Goal: Contribute content: Add original content to the website for others to see

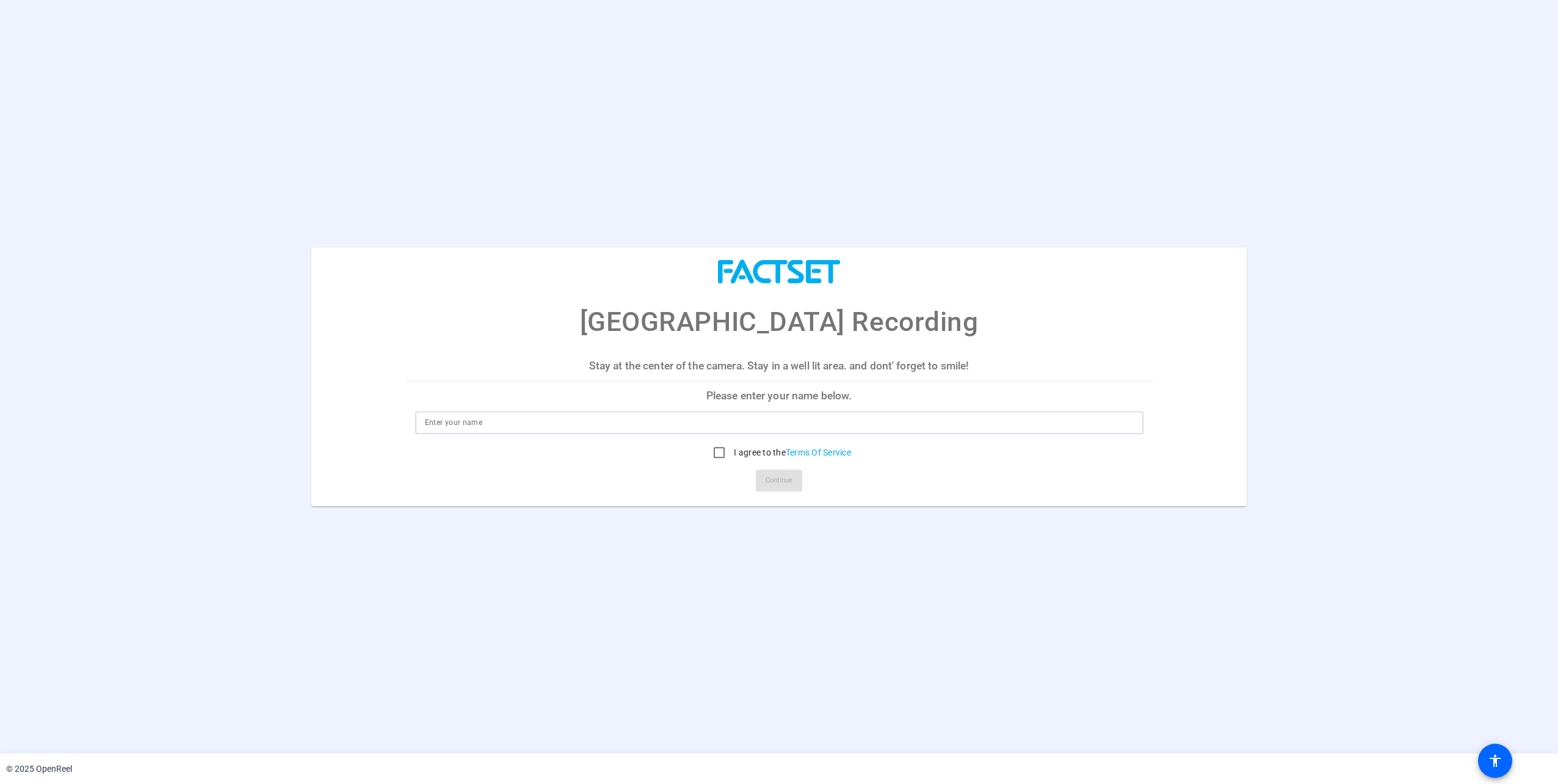
click at [809, 417] on input at bounding box center [779, 422] width 709 height 15
type input "Jeroen Risseeuw"
click at [749, 455] on label "I agree to the Terms Of Service" at bounding box center [791, 452] width 119 height 12
click at [732, 455] on input "I agree to the Terms Of Service" at bounding box center [719, 452] width 24 height 24
checkbox input "true"
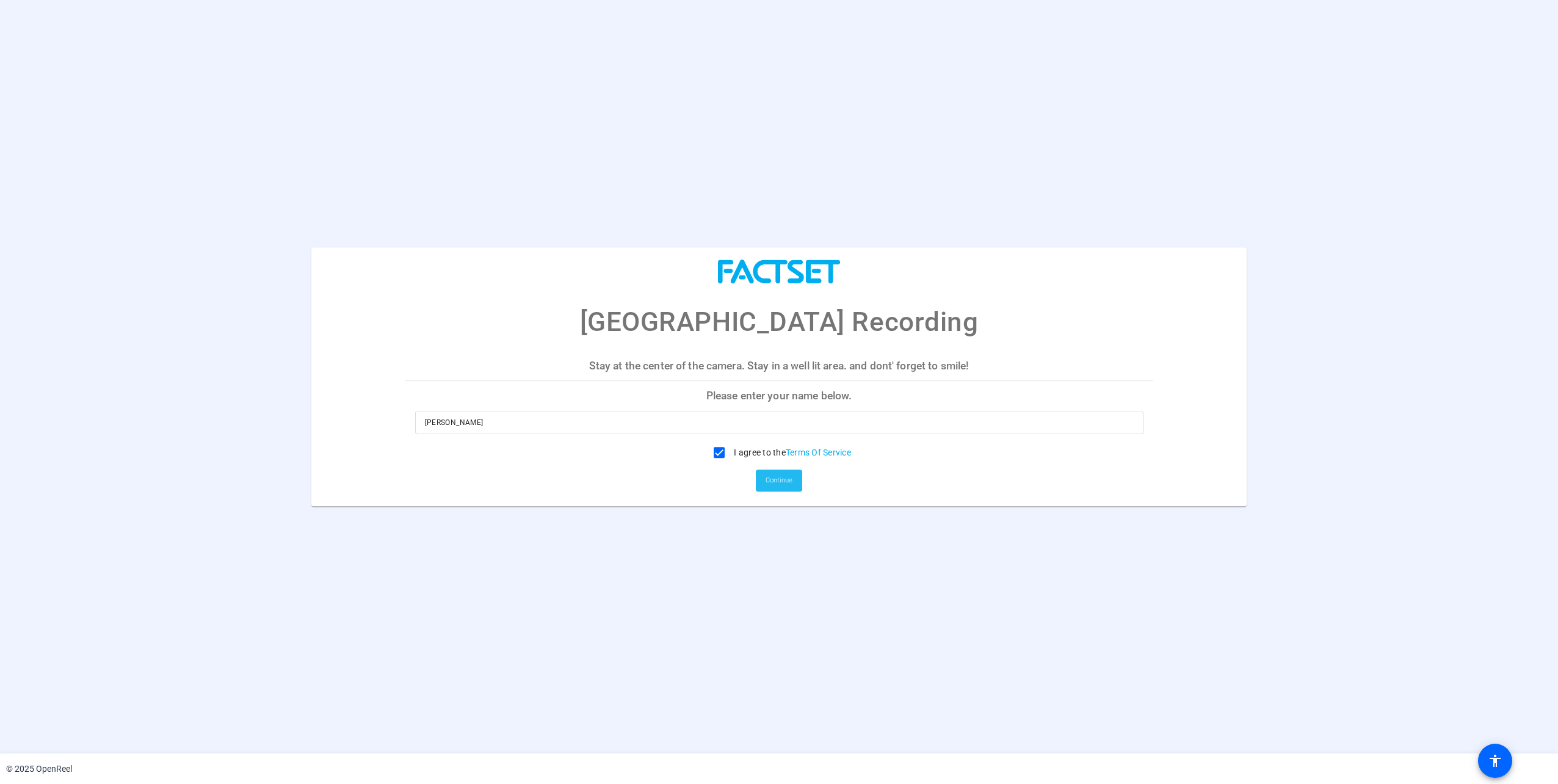
click at [774, 488] on span "Continue" at bounding box center [779, 480] width 27 height 18
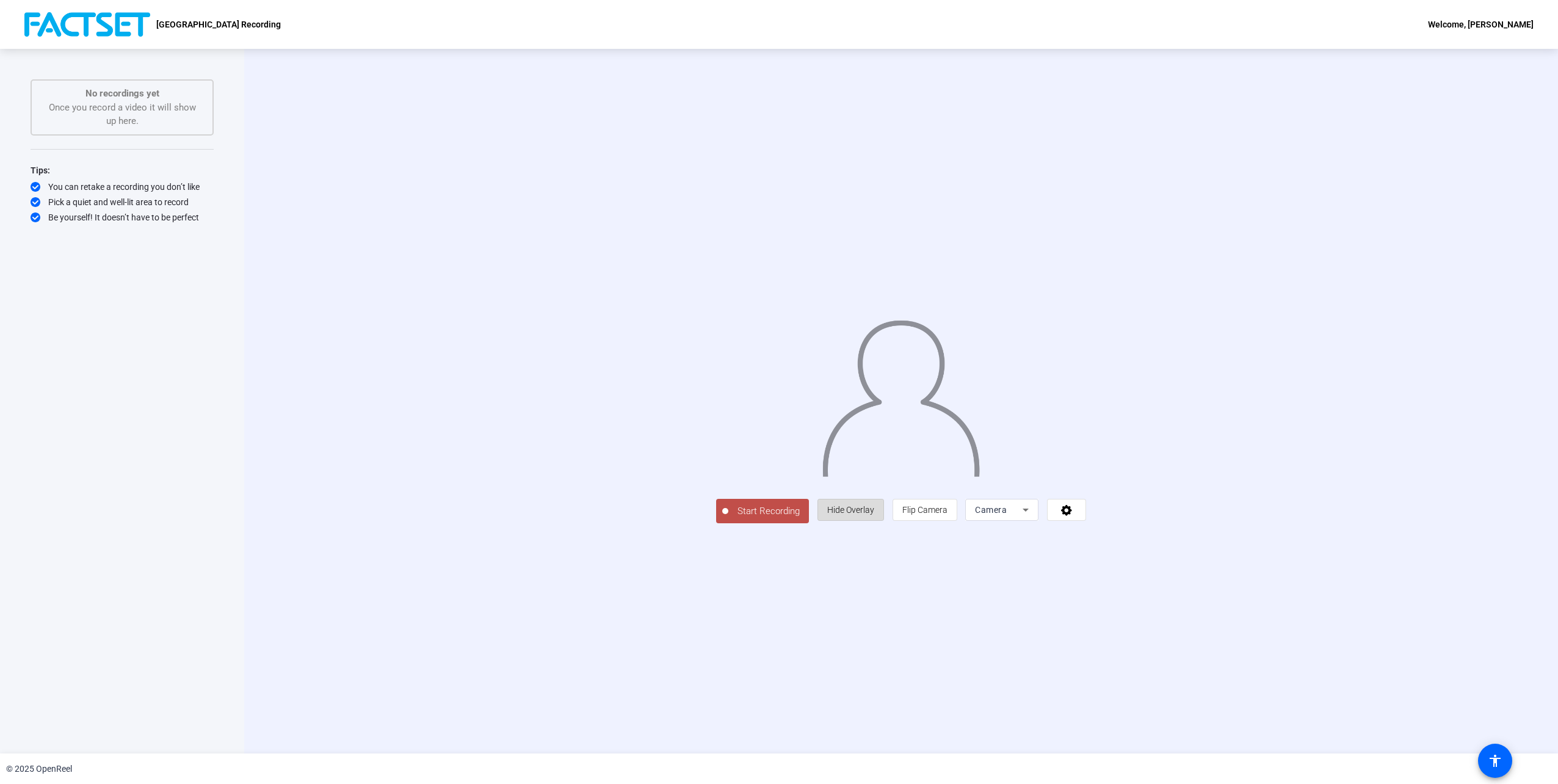
click at [874, 515] on span "Hide Overlay" at bounding box center [850, 510] width 47 height 10
click at [876, 516] on span "Show Overlay" at bounding box center [850, 511] width 51 height 10
click at [948, 515] on span "Flip Camera" at bounding box center [925, 510] width 45 height 10
click at [1033, 517] on icon at bounding box center [1026, 510] width 15 height 15
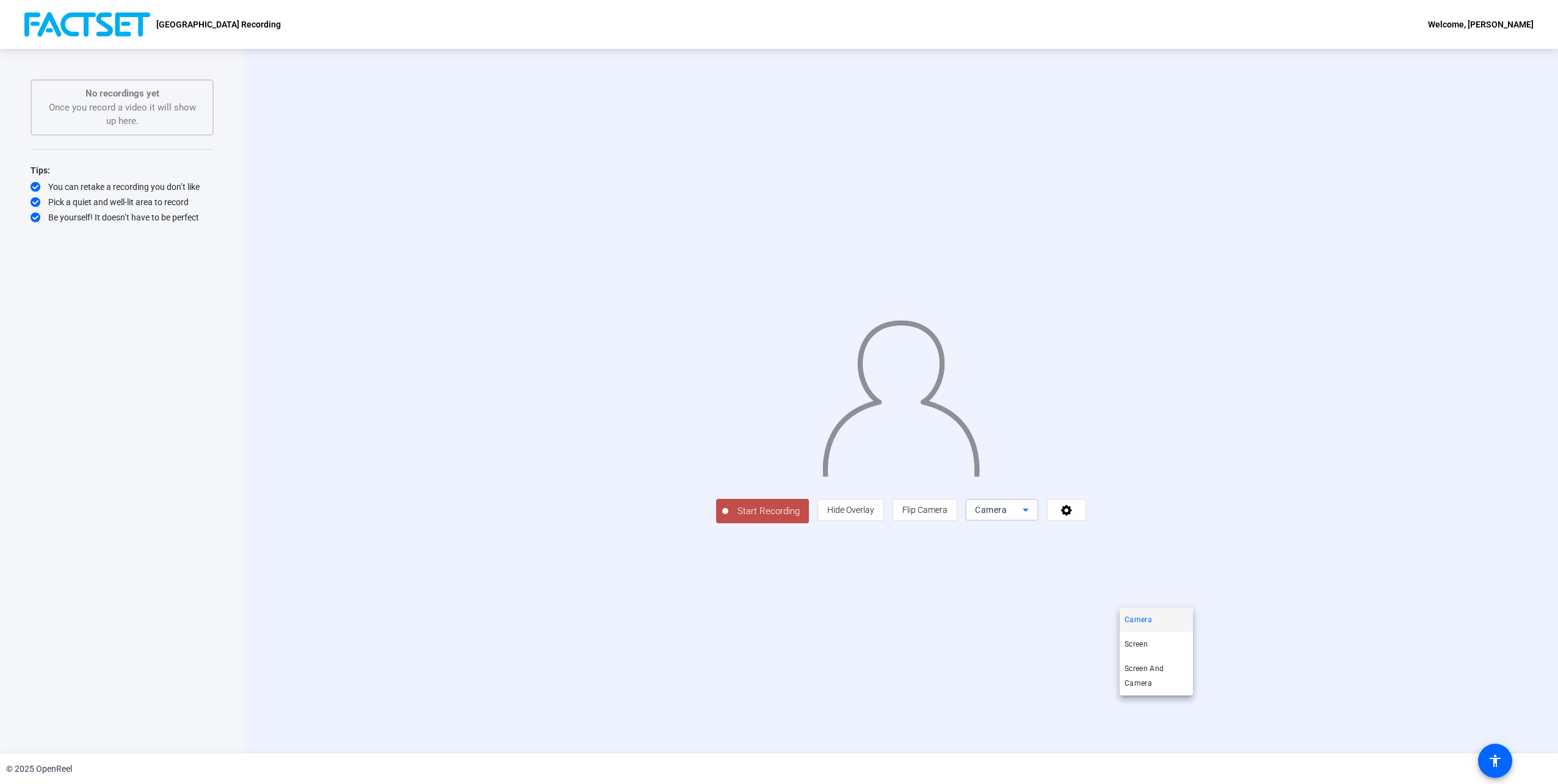
click at [1175, 603] on div at bounding box center [779, 392] width 1558 height 784
click at [1013, 683] on div "Start Recording person Hide Overlay flip Flip Camera Camera" at bounding box center [901, 401] width 1314 height 704
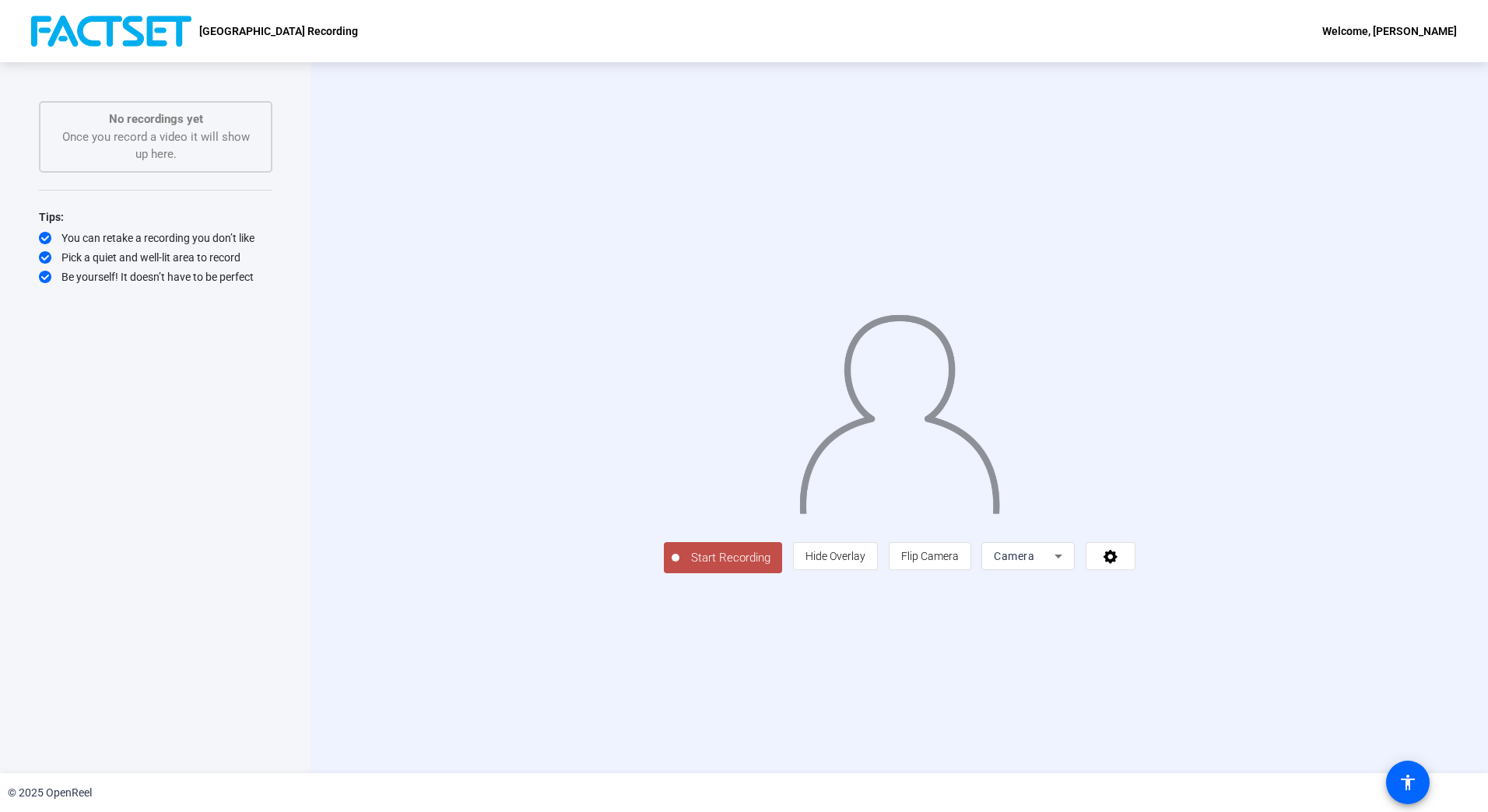
click at [680, 567] on span "Start Recording" at bounding box center [731, 558] width 103 height 18
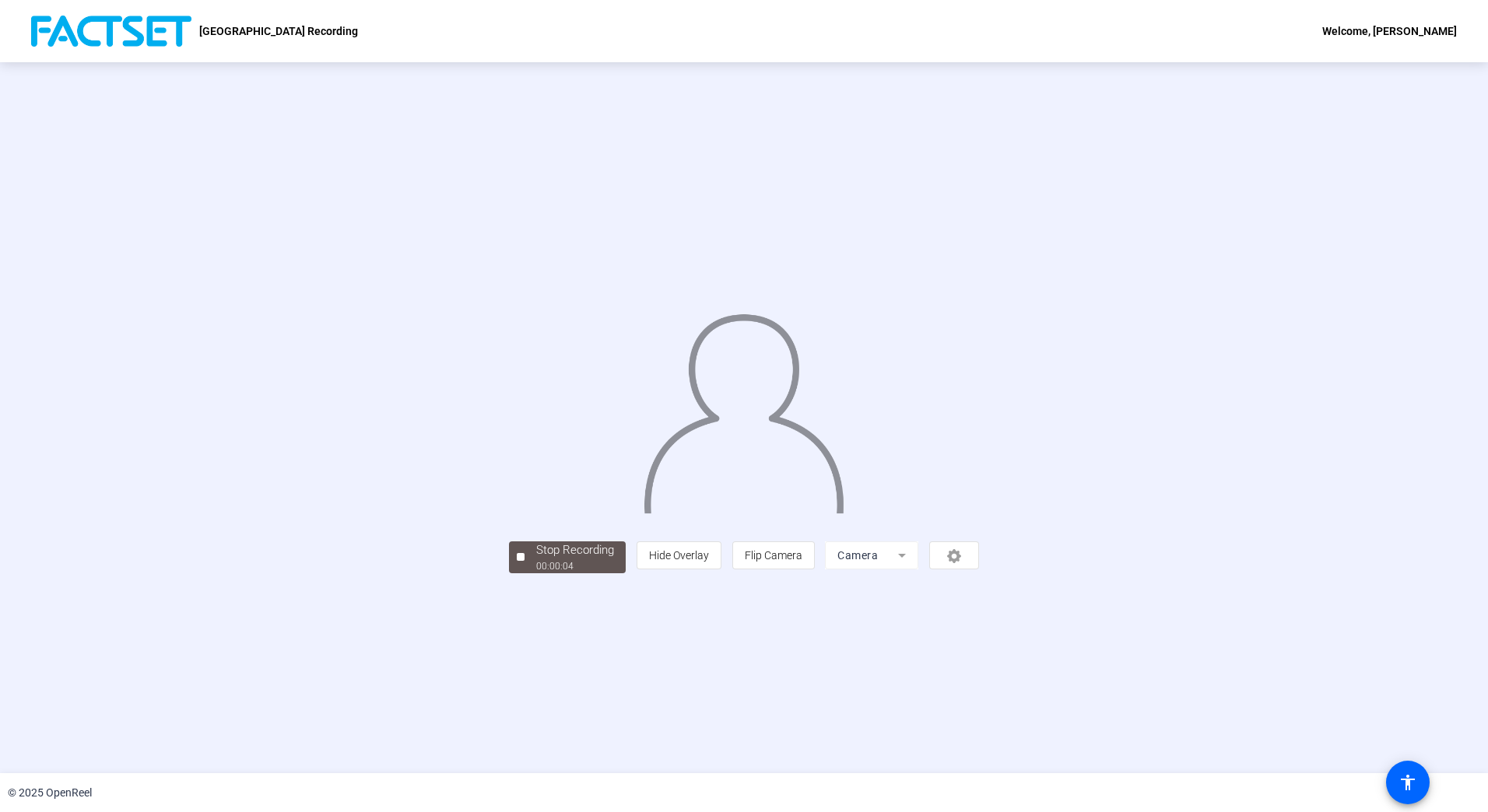
click at [729, 328] on img at bounding box center [744, 407] width 203 height 211
click at [536, 559] on div "Stop Recording" at bounding box center [575, 550] width 78 height 18
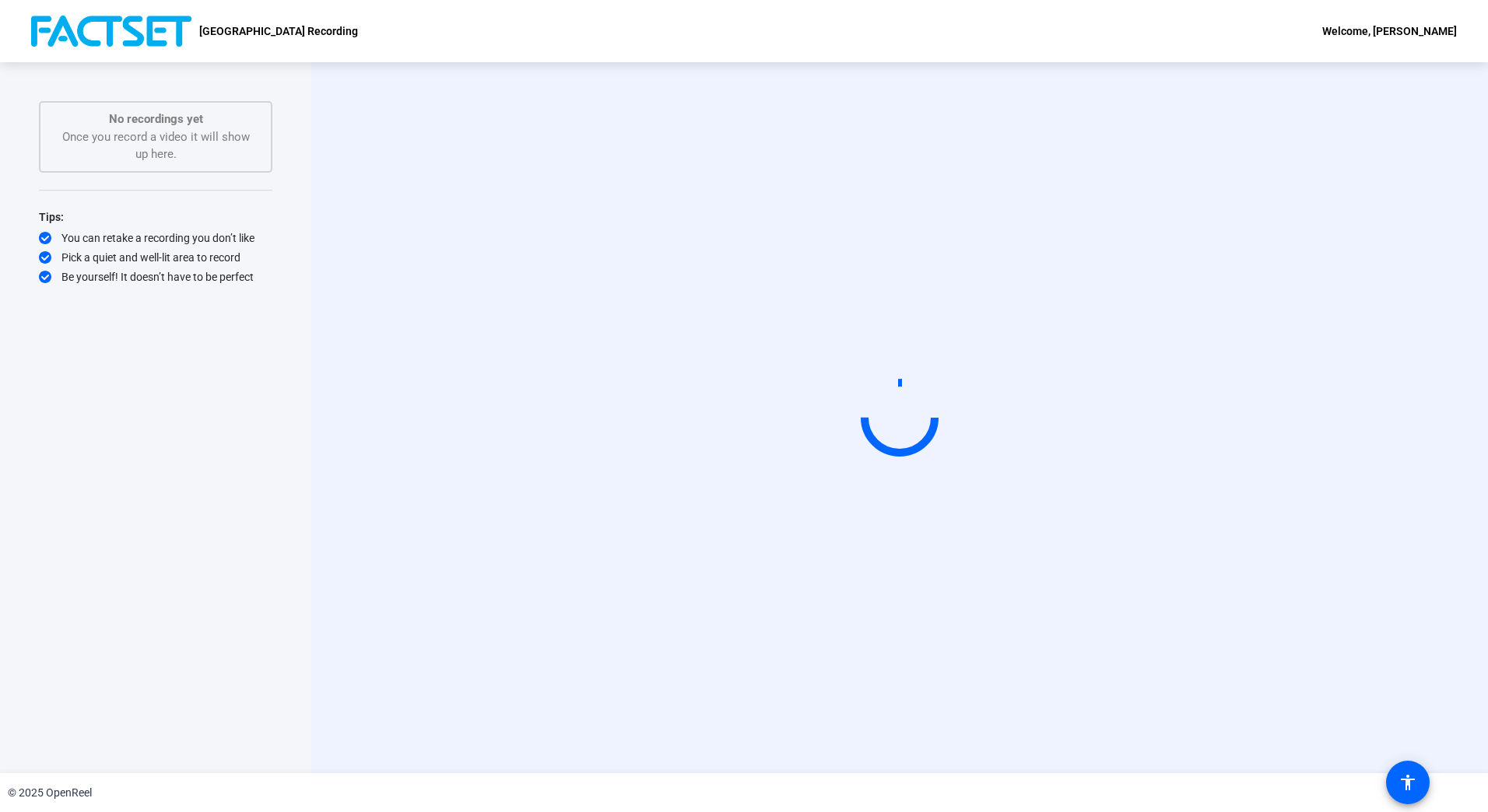
click at [1017, 700] on div "Start Recording" at bounding box center [900, 418] width 1177 height 711
click at [783, 381] on video at bounding box center [899, 418] width 233 height 132
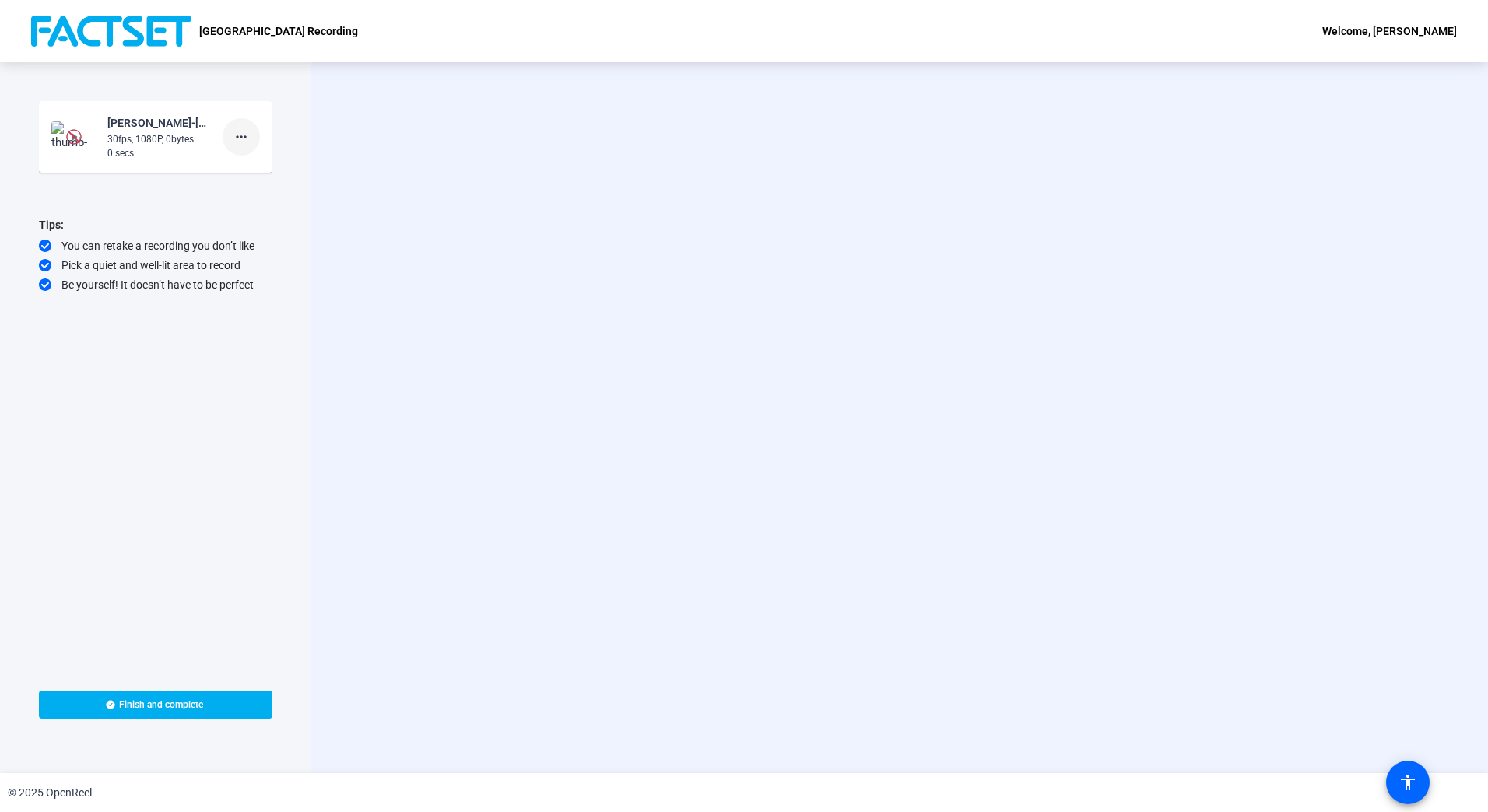
click at [240, 133] on mat-icon "more_horiz" at bounding box center [241, 137] width 19 height 19
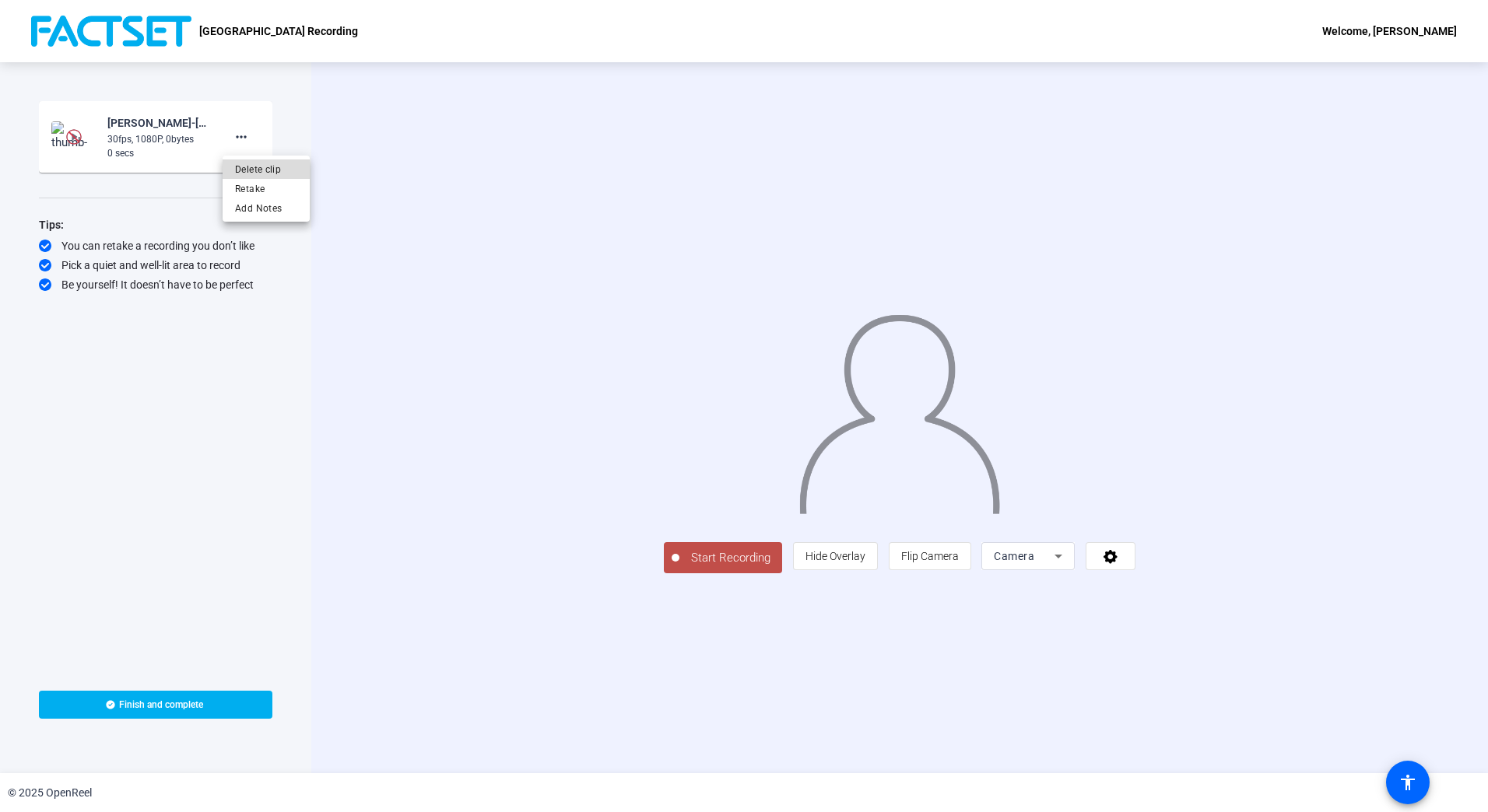
click at [261, 171] on span "Delete clip" at bounding box center [266, 169] width 62 height 19
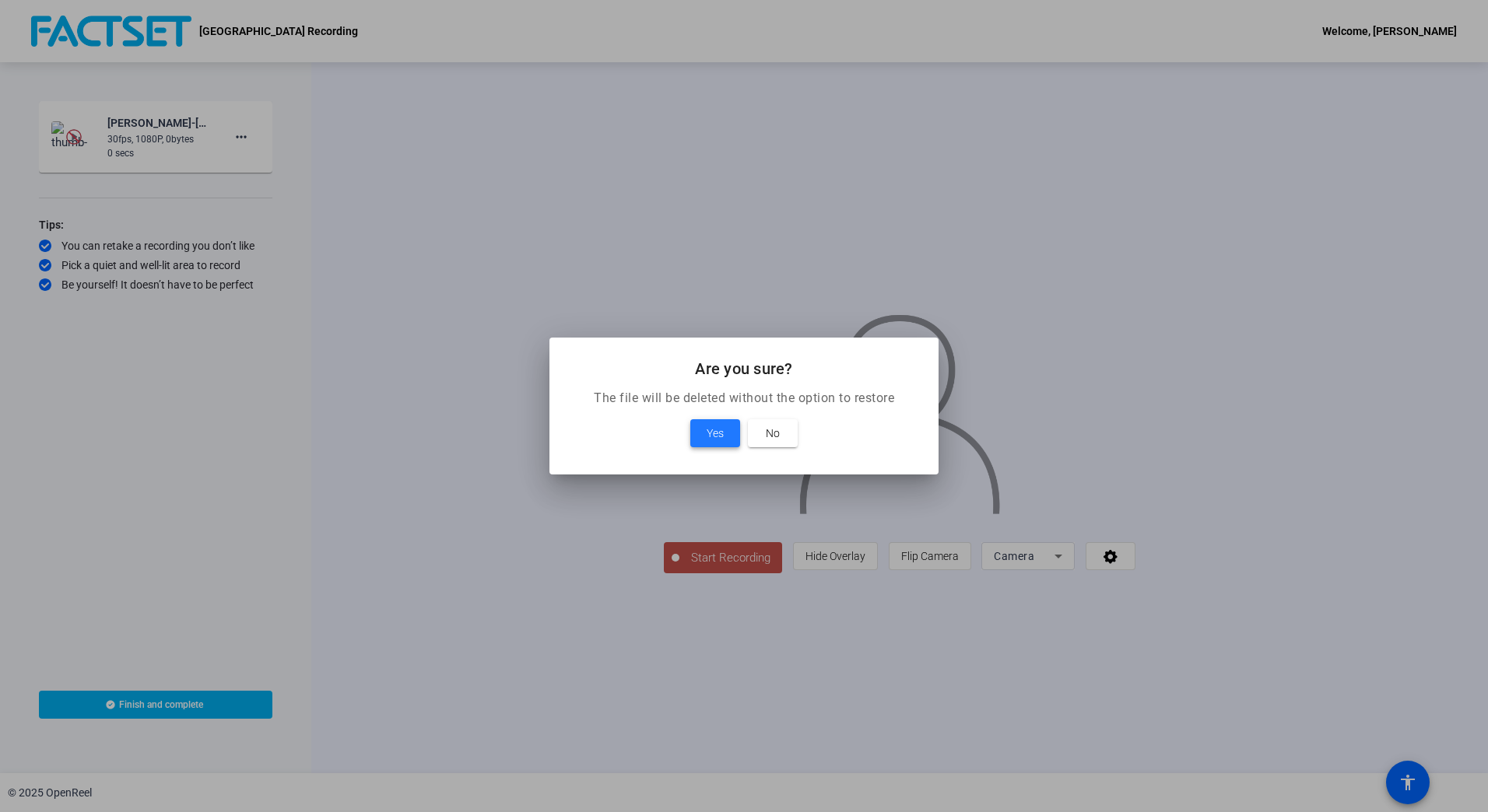
click at [707, 425] on span "Yes" at bounding box center [716, 434] width 17 height 19
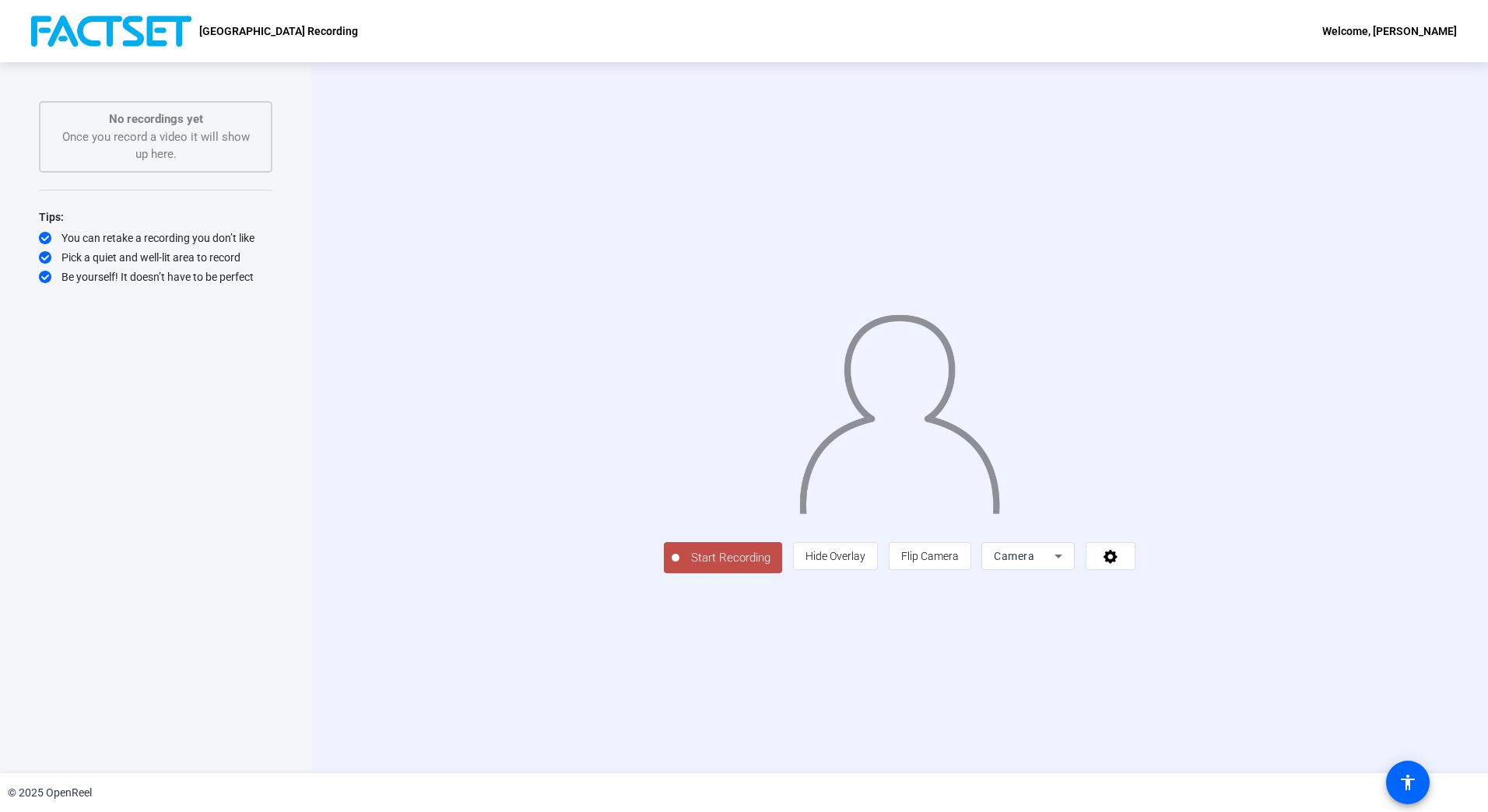
click at [680, 567] on span "Start Recording" at bounding box center [731, 558] width 103 height 18
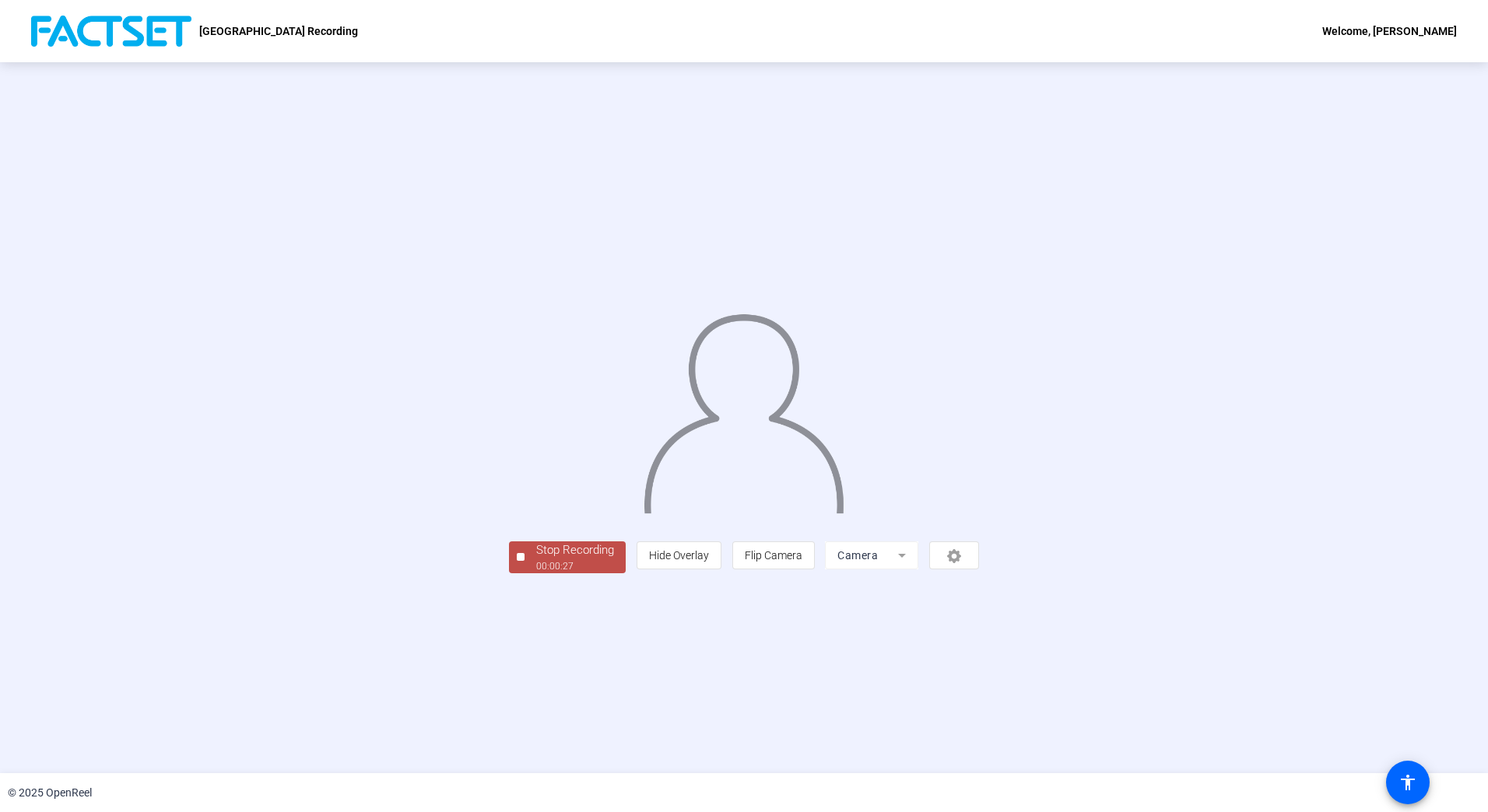
click at [536, 559] on div "Stop Recording" at bounding box center [575, 550] width 78 height 18
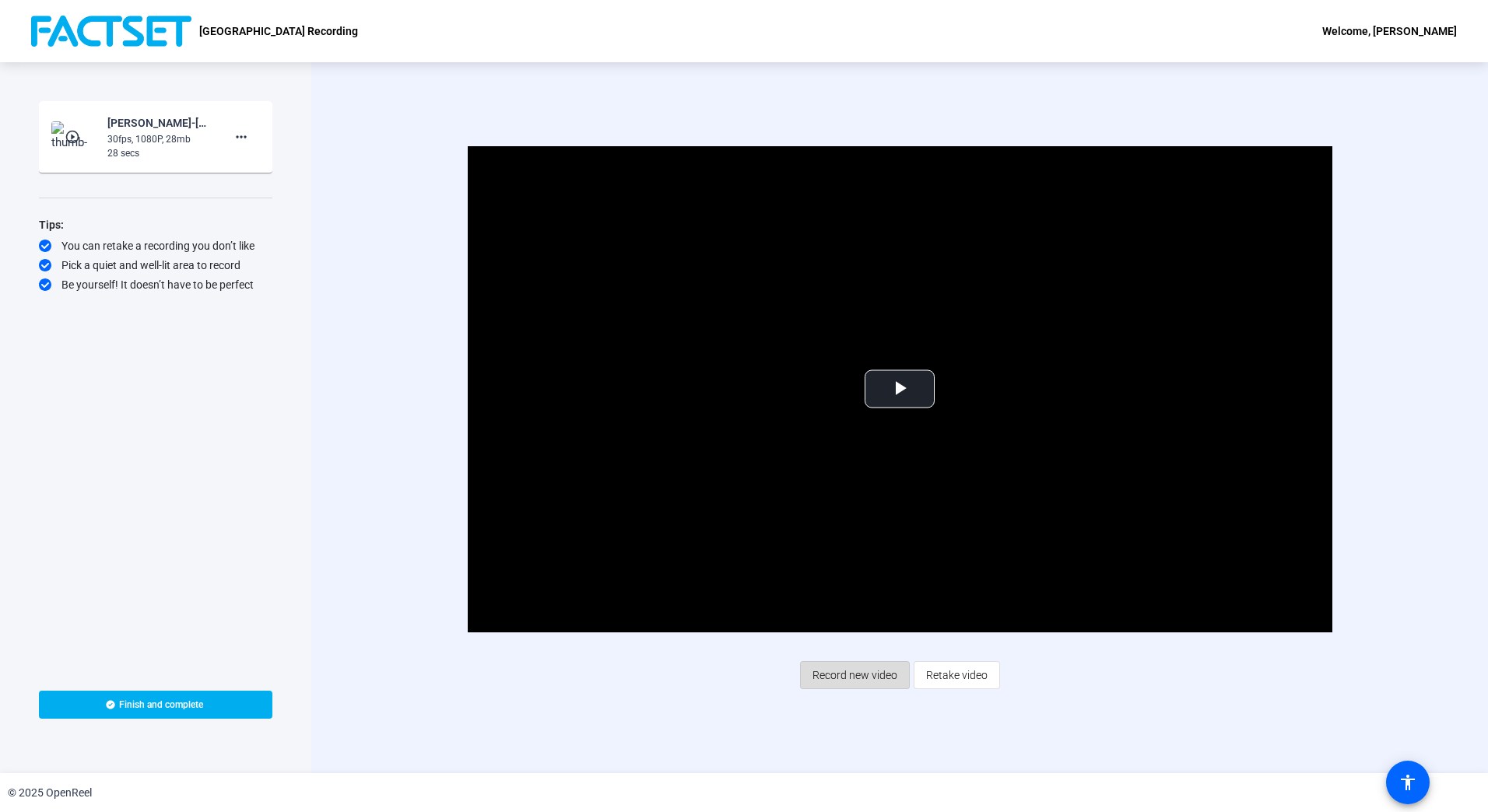
click at [869, 672] on span "Record new video" at bounding box center [854, 675] width 85 height 30
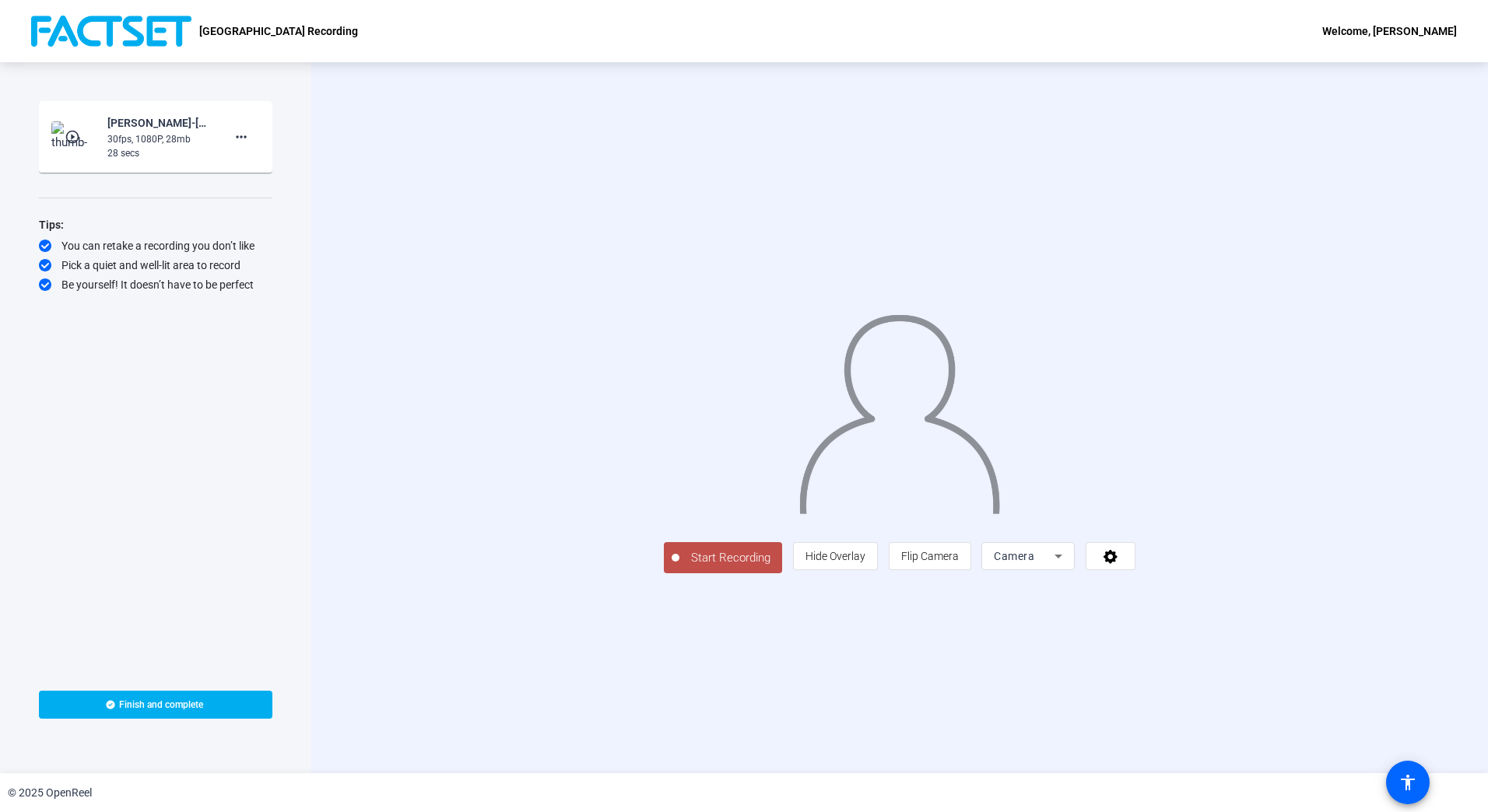
click at [680, 567] on span "Start Recording" at bounding box center [731, 558] width 103 height 18
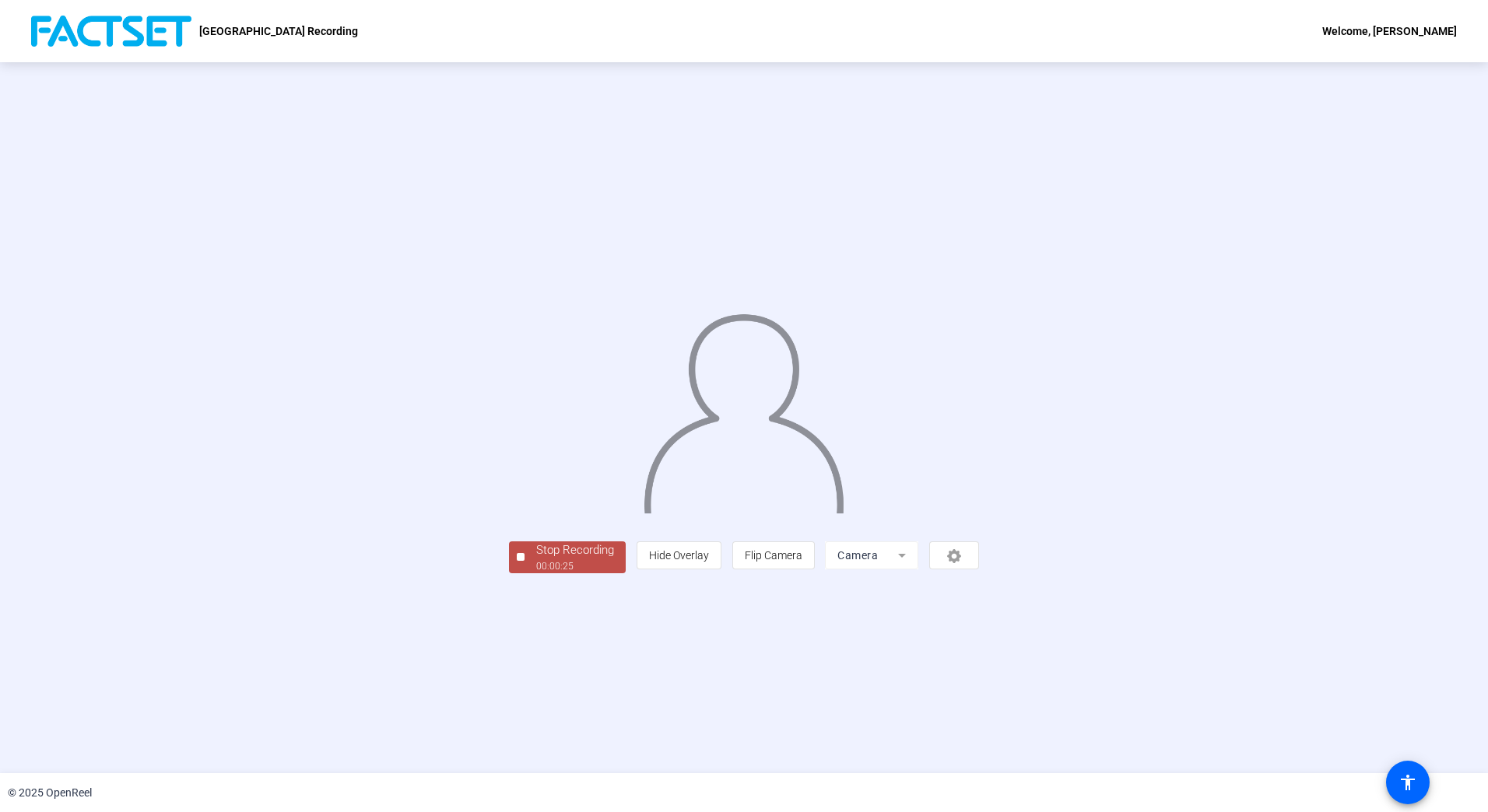
click at [536, 559] on div "Stop Recording" at bounding box center [575, 550] width 78 height 18
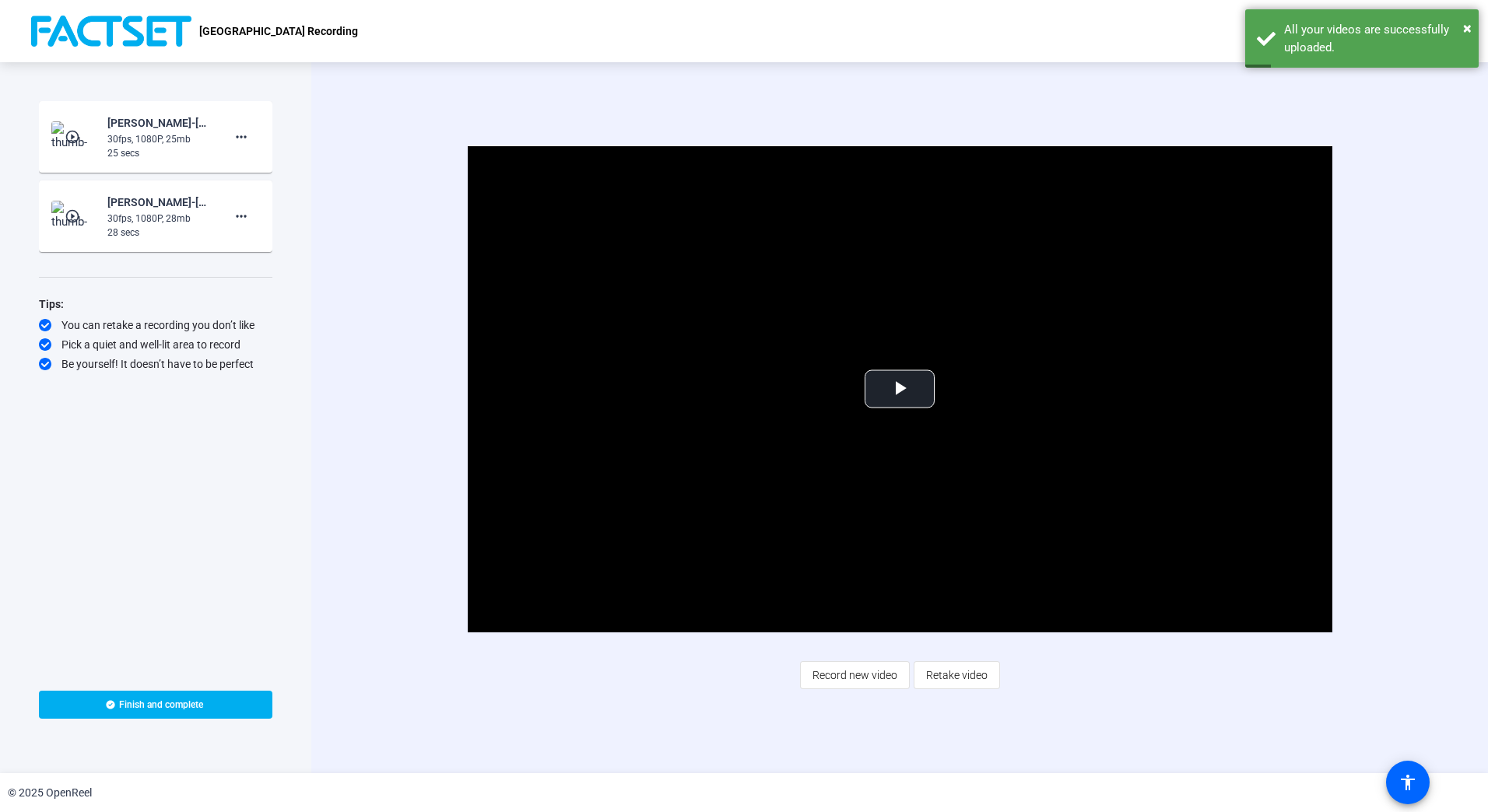
click at [162, 155] on div "25 secs" at bounding box center [160, 154] width 105 height 14
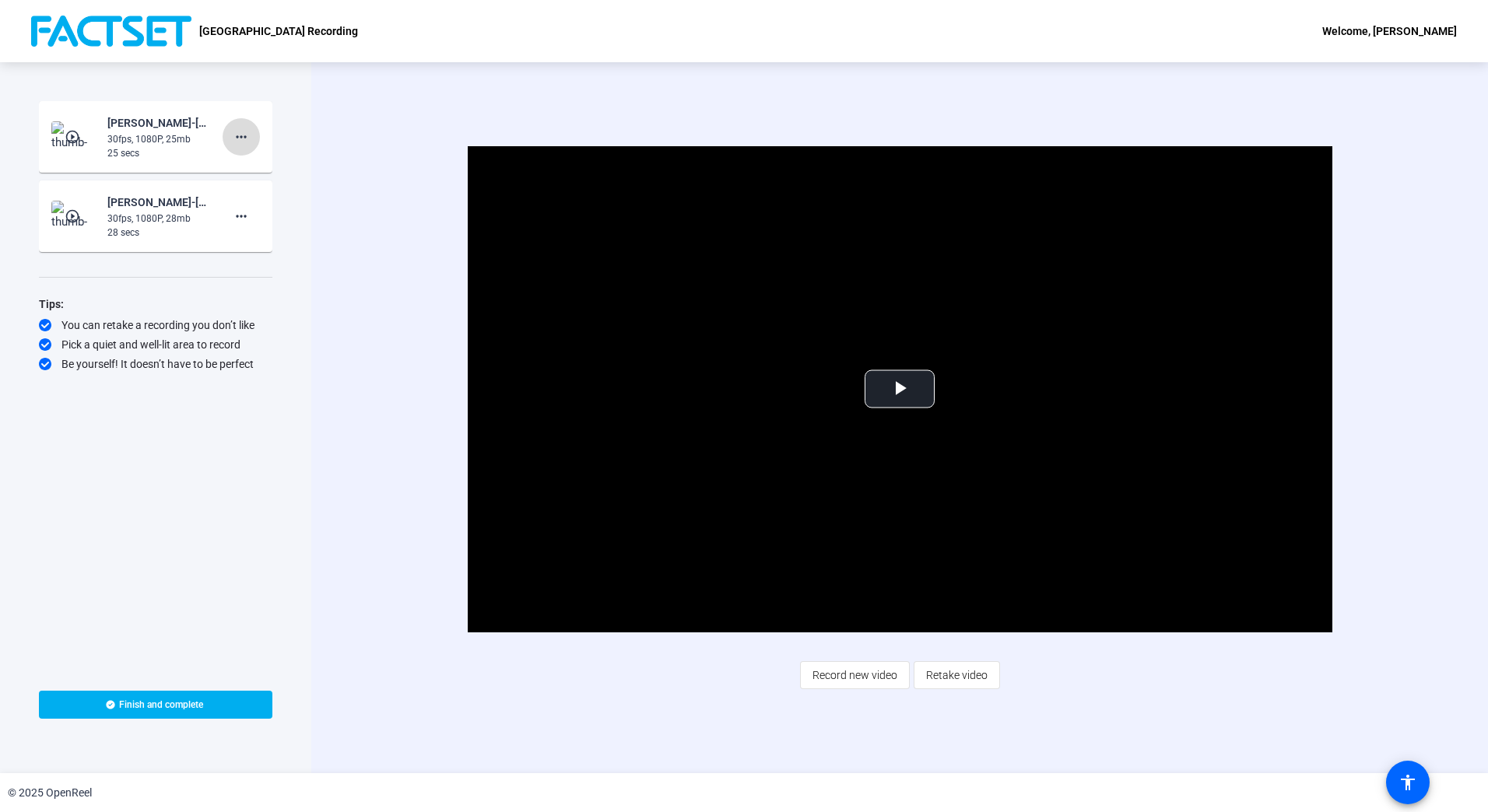
click at [247, 143] on mat-icon "more_horiz" at bounding box center [241, 137] width 19 height 19
click at [71, 143] on div at bounding box center [744, 406] width 1488 height 812
click at [900, 389] on span "Video Player" at bounding box center [900, 389] width 0 height 0
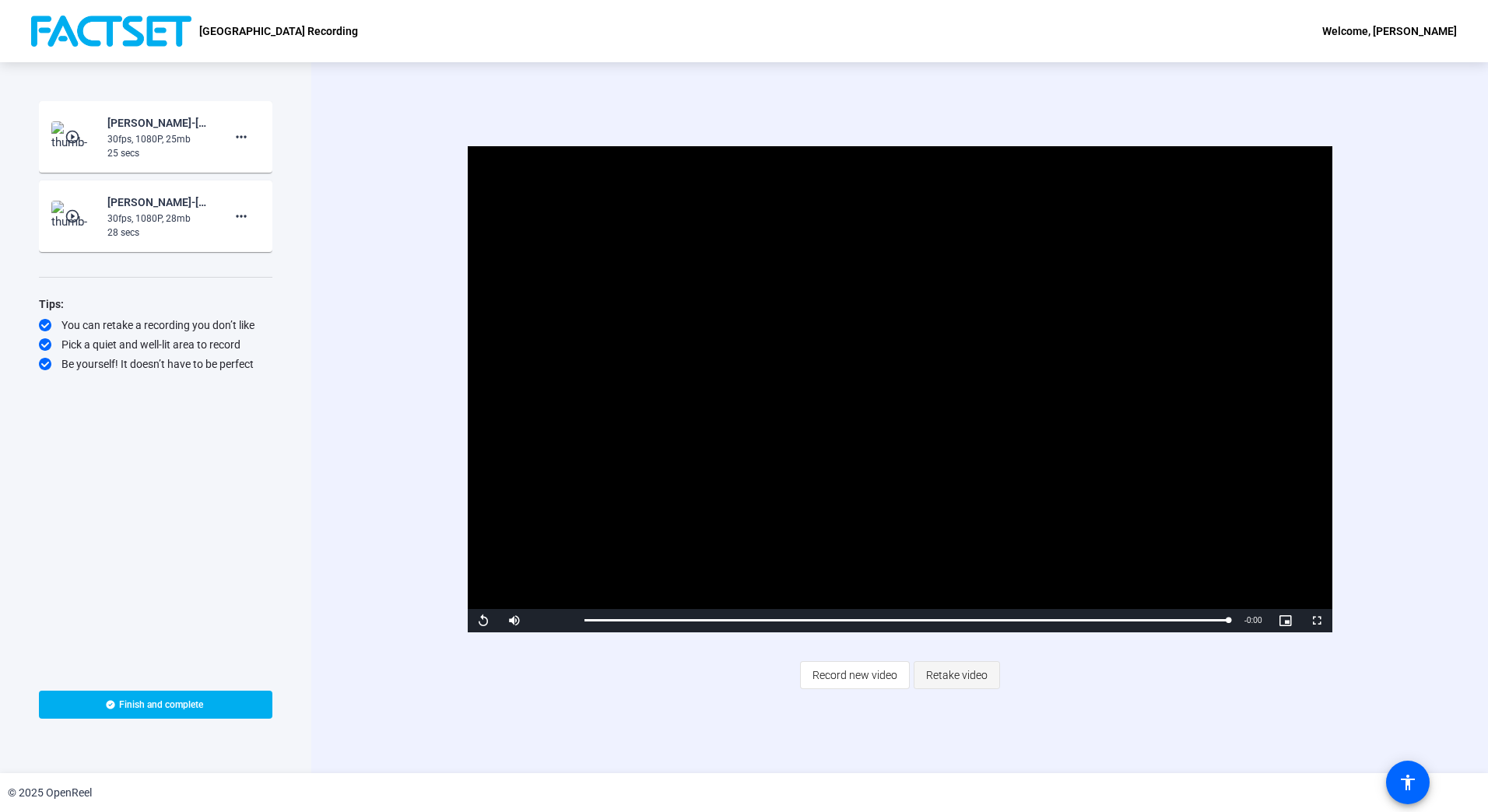
click at [970, 679] on span "Retake video" at bounding box center [957, 675] width 62 height 30
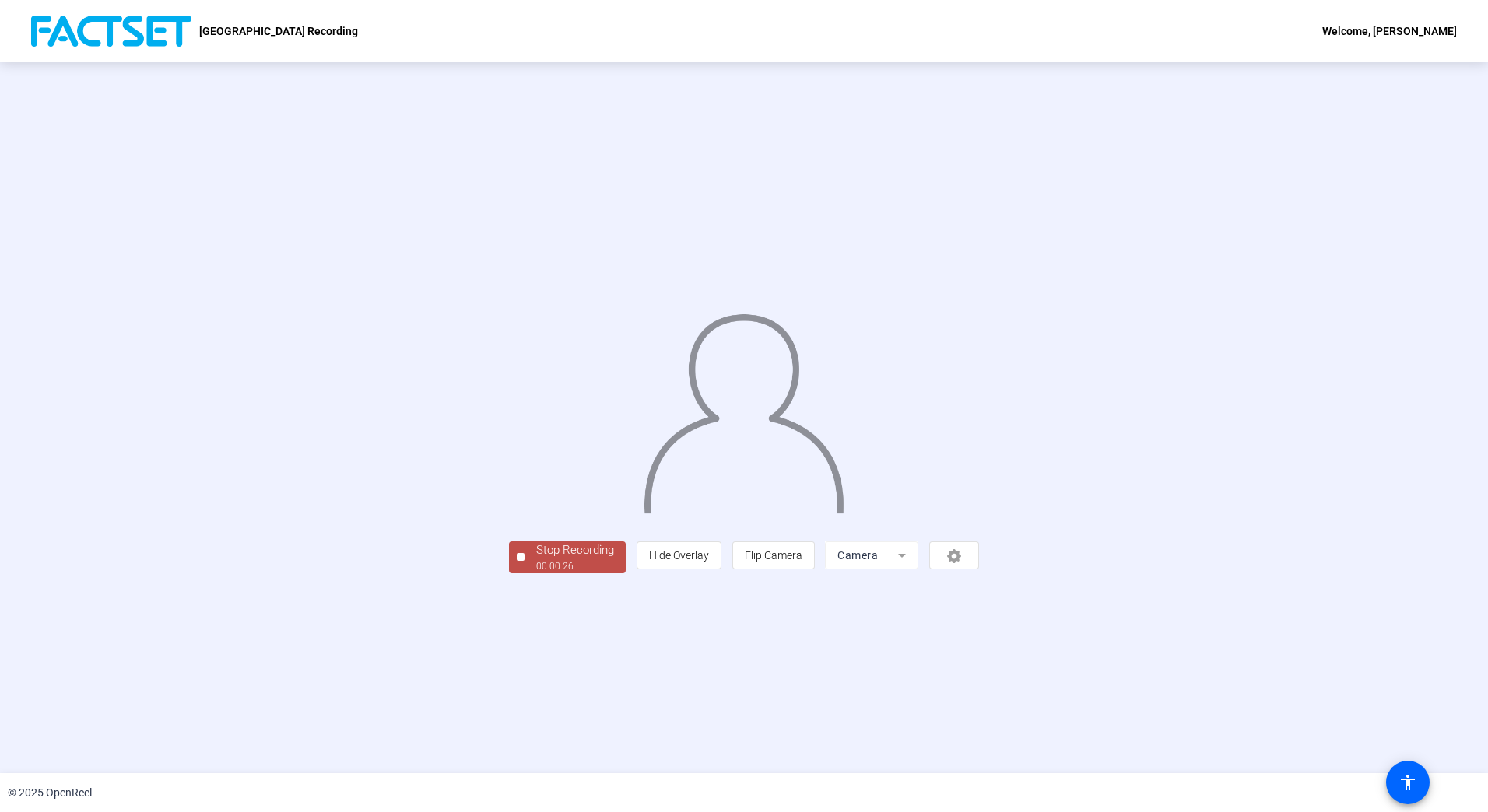
click at [536, 573] on div "00:00:26" at bounding box center [575, 566] width 78 height 14
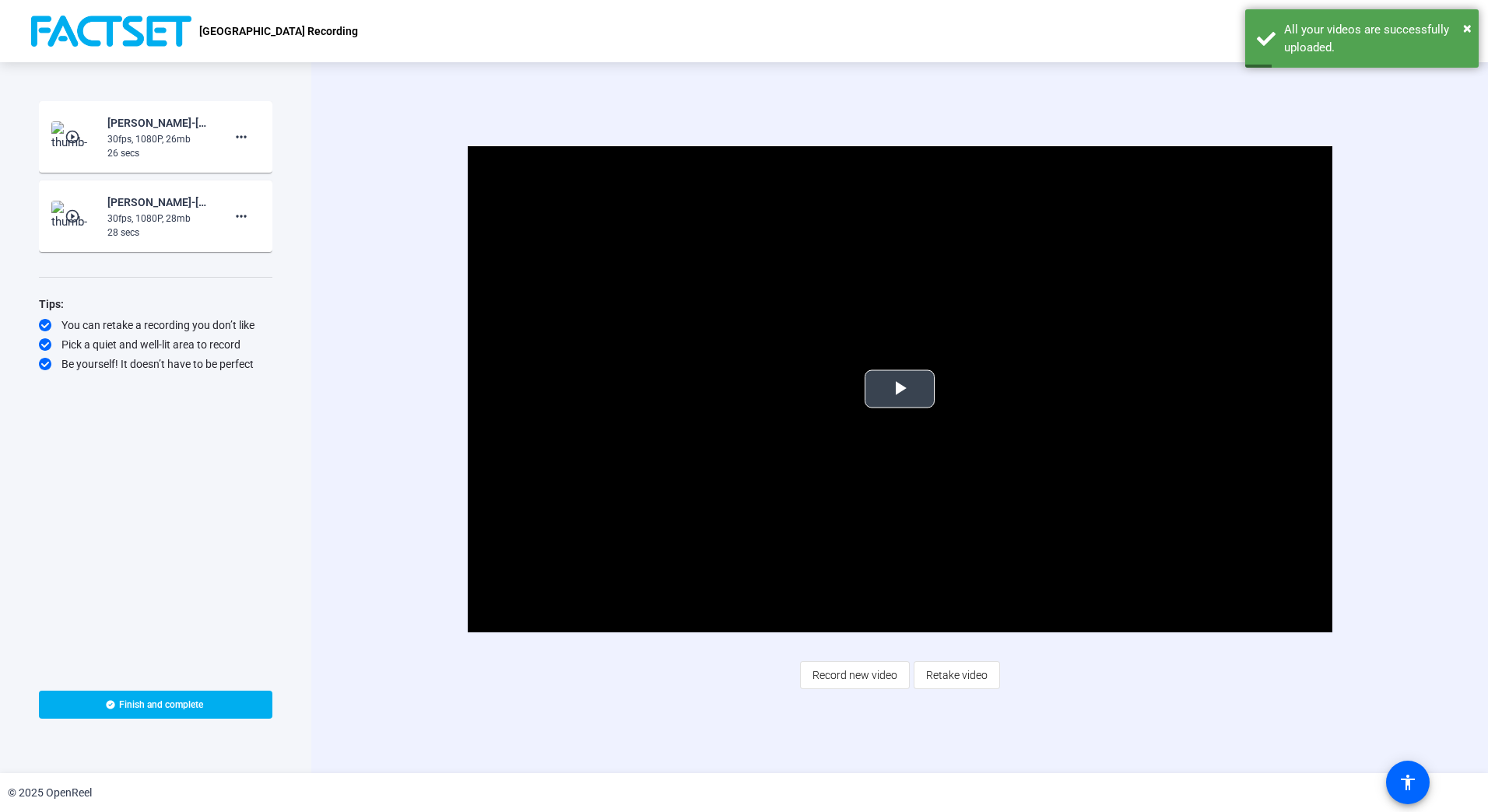
click at [900, 389] on span "Video Player" at bounding box center [900, 389] width 0 height 0
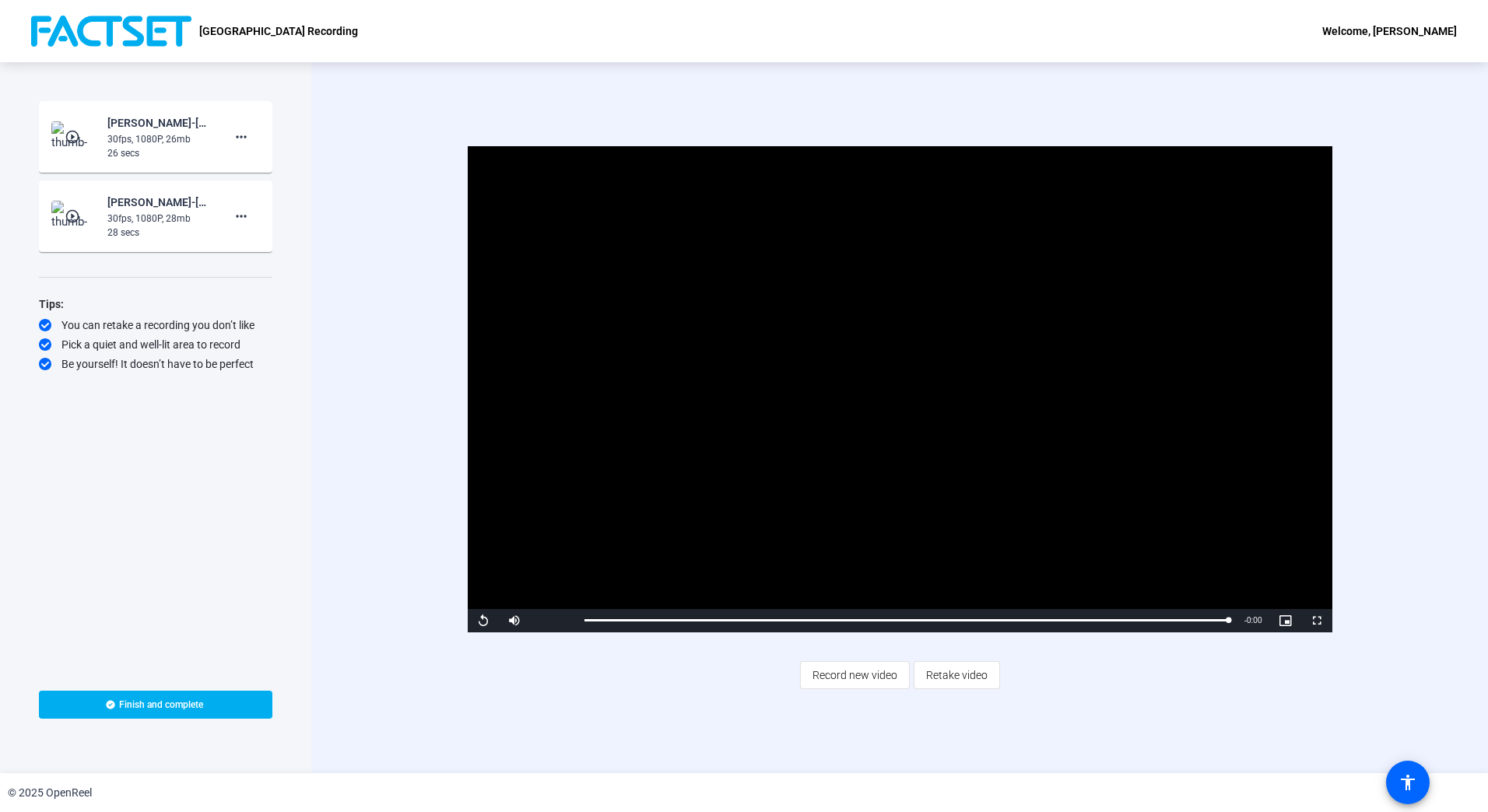
click at [171, 230] on div "28 secs" at bounding box center [160, 232] width 105 height 14
click at [76, 219] on mat-icon "play_circle_outline" at bounding box center [74, 216] width 19 height 16
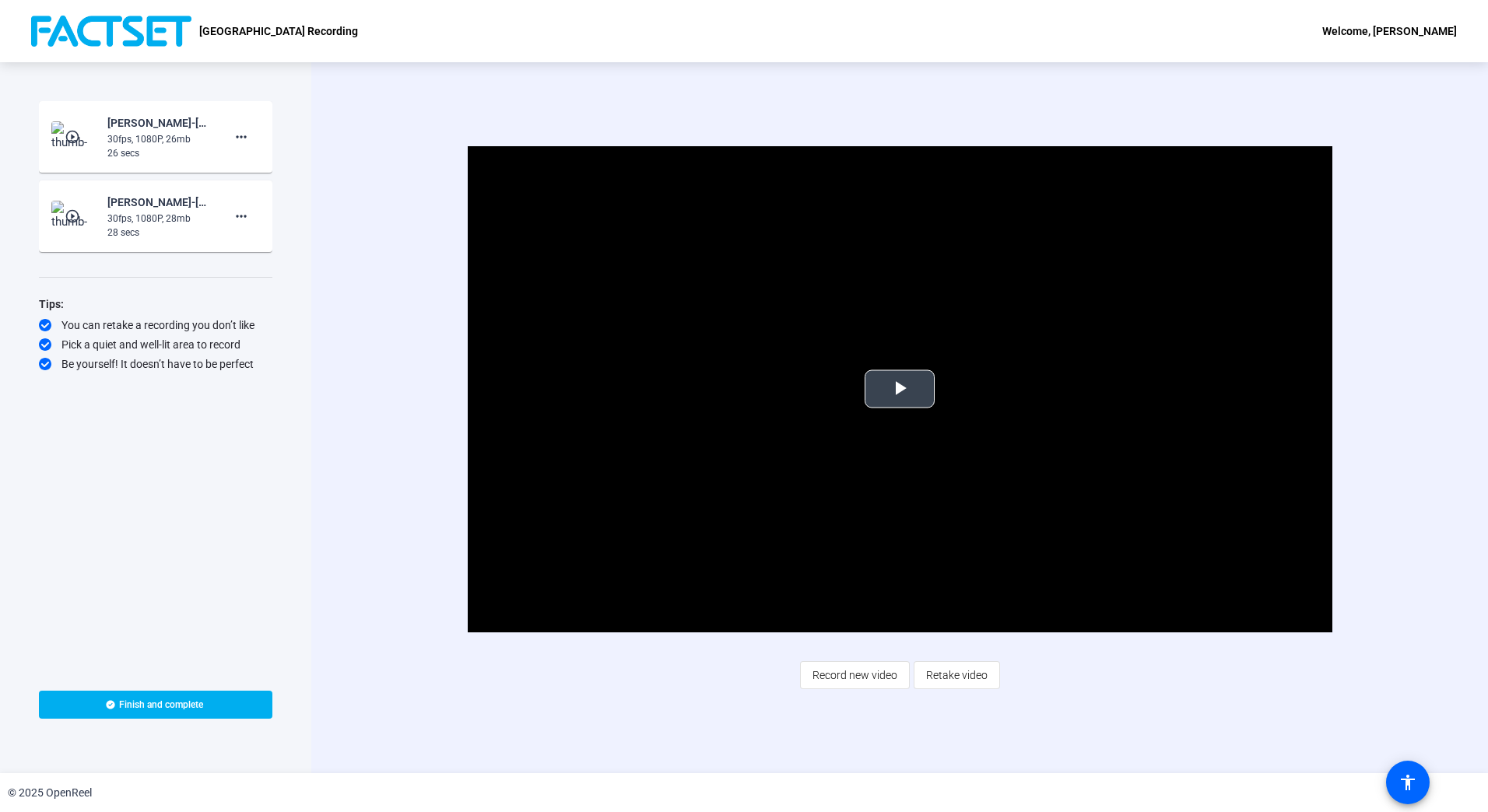
click at [900, 389] on span "Video Player" at bounding box center [900, 389] width 0 height 0
click at [963, 677] on span "Retake video" at bounding box center [957, 675] width 62 height 30
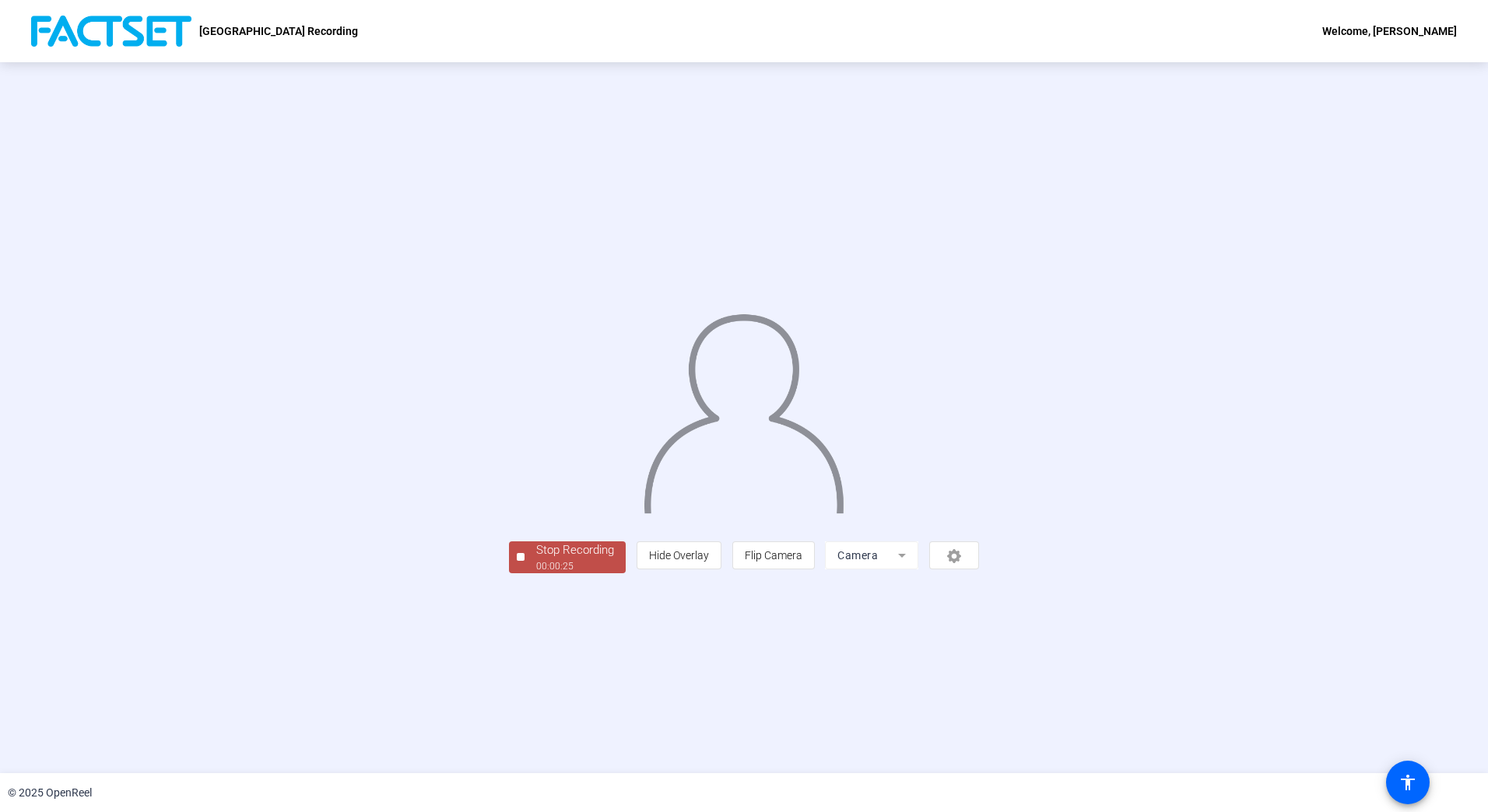
click at [536, 573] on div "00:00:25" at bounding box center [575, 566] width 78 height 14
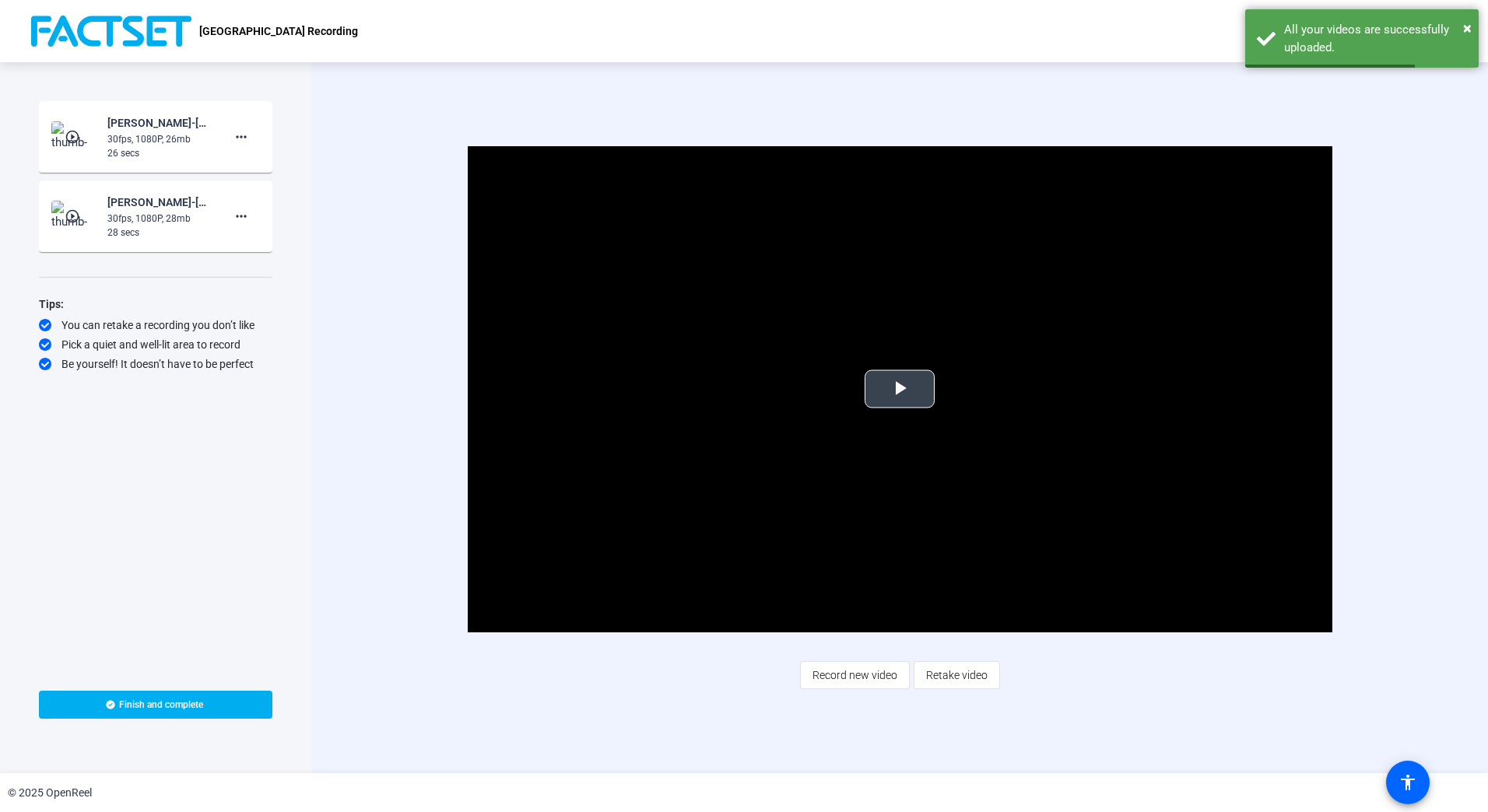
click at [900, 389] on span "Video Player" at bounding box center [900, 389] width 0 height 0
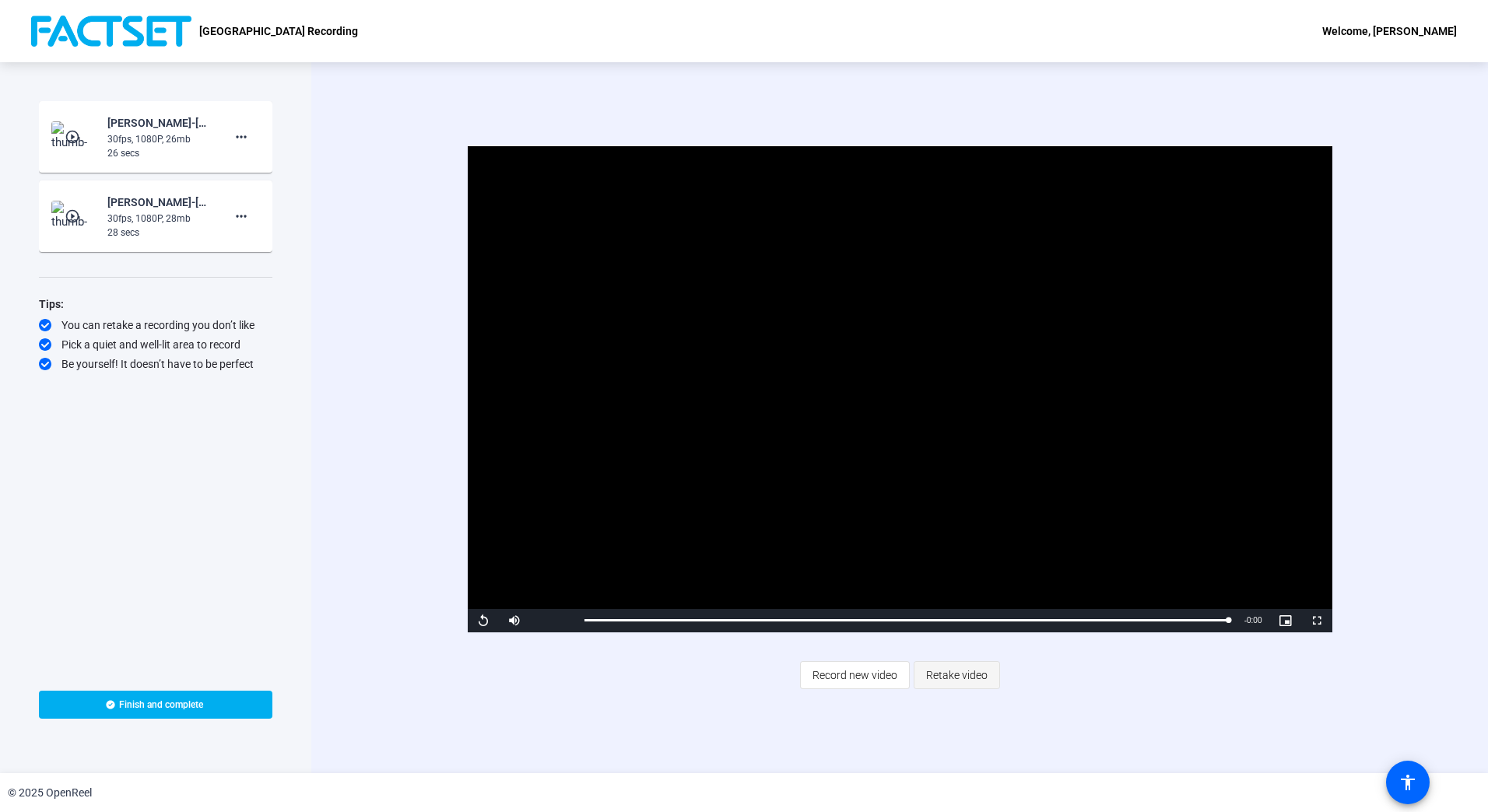
click at [958, 673] on span "Retake video" at bounding box center [957, 675] width 62 height 30
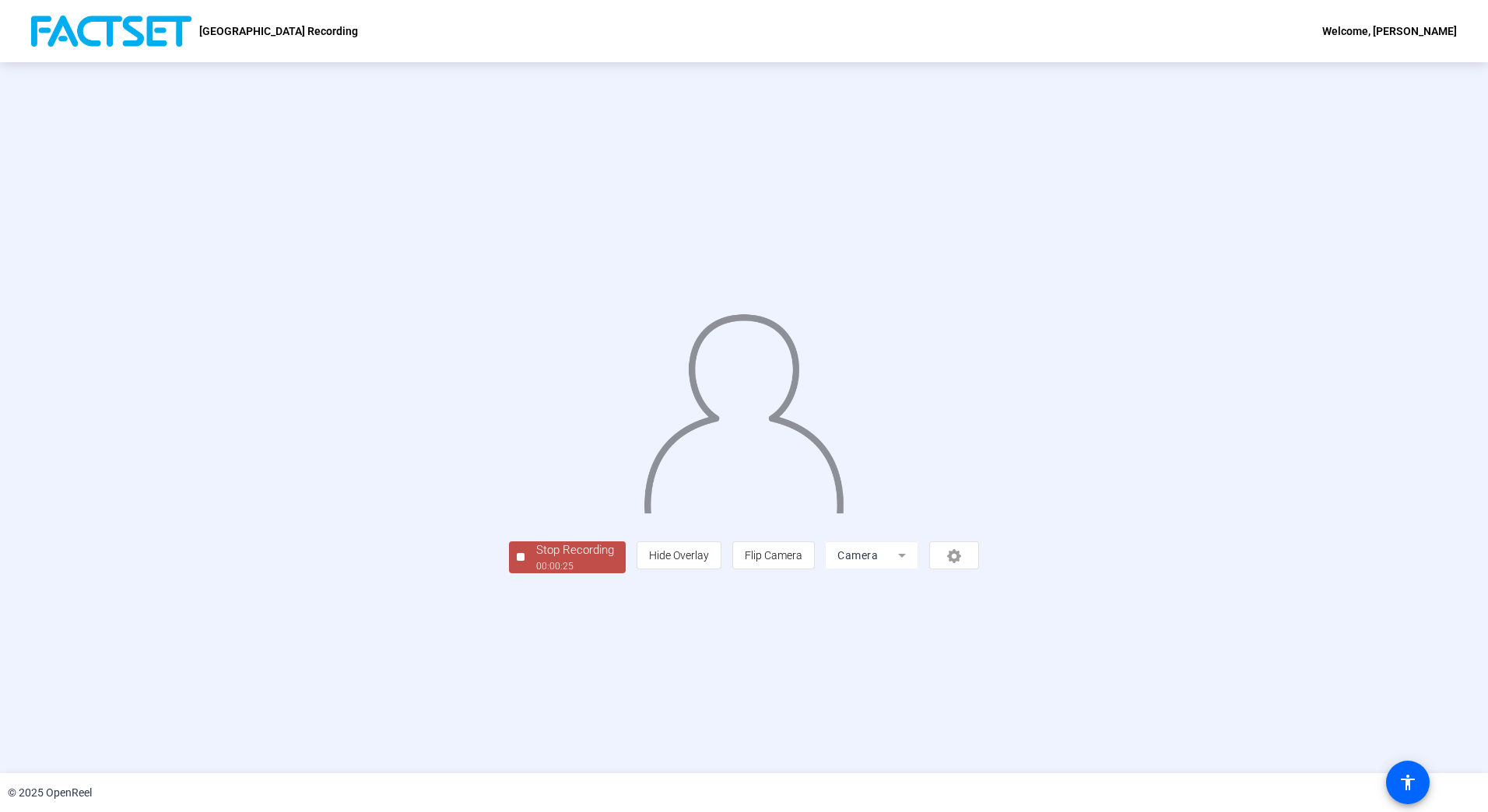
click at [536, 559] on div "Stop Recording" at bounding box center [575, 550] width 78 height 18
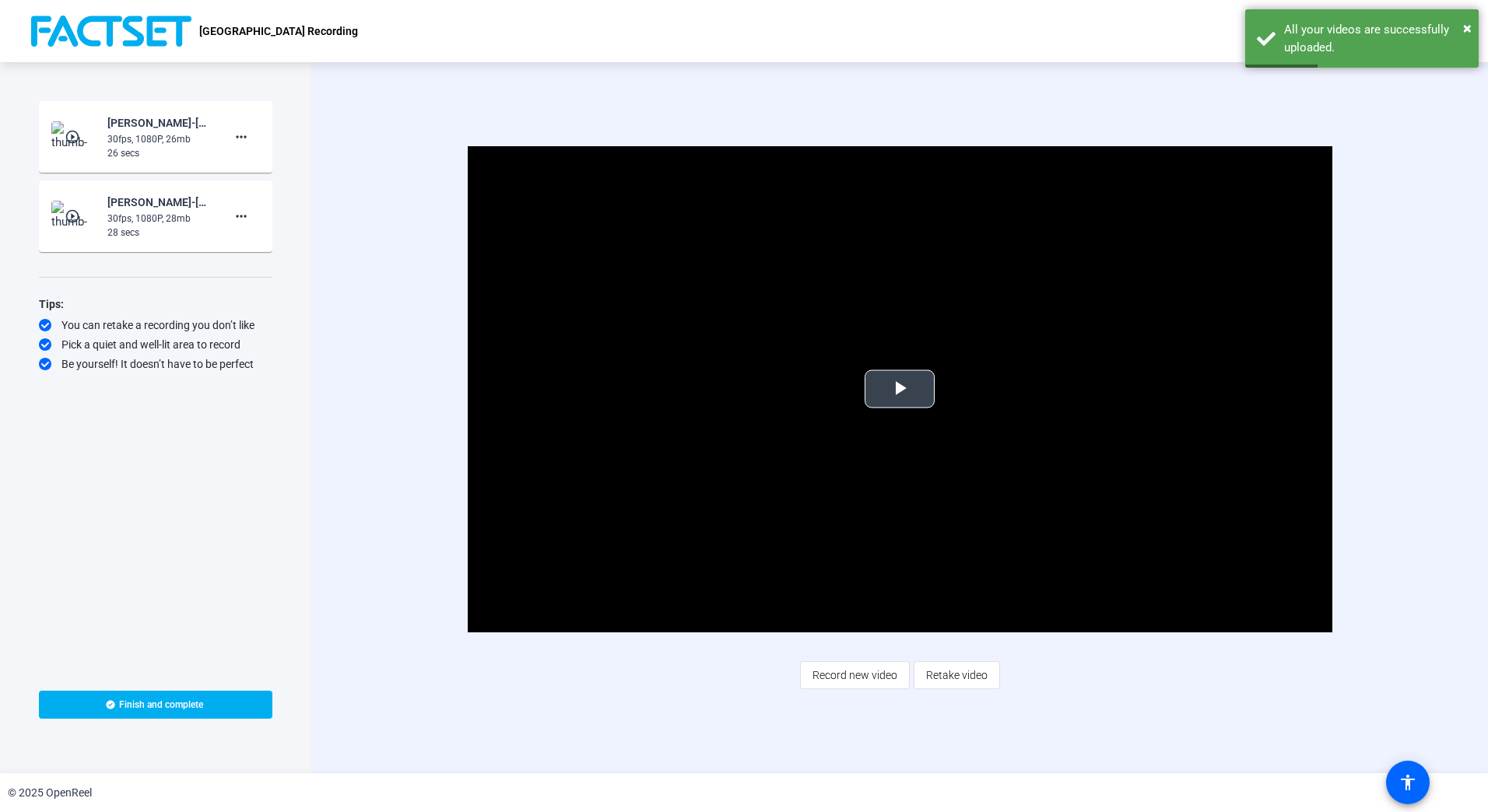
click at [900, 389] on span "Video Player" at bounding box center [900, 389] width 0 height 0
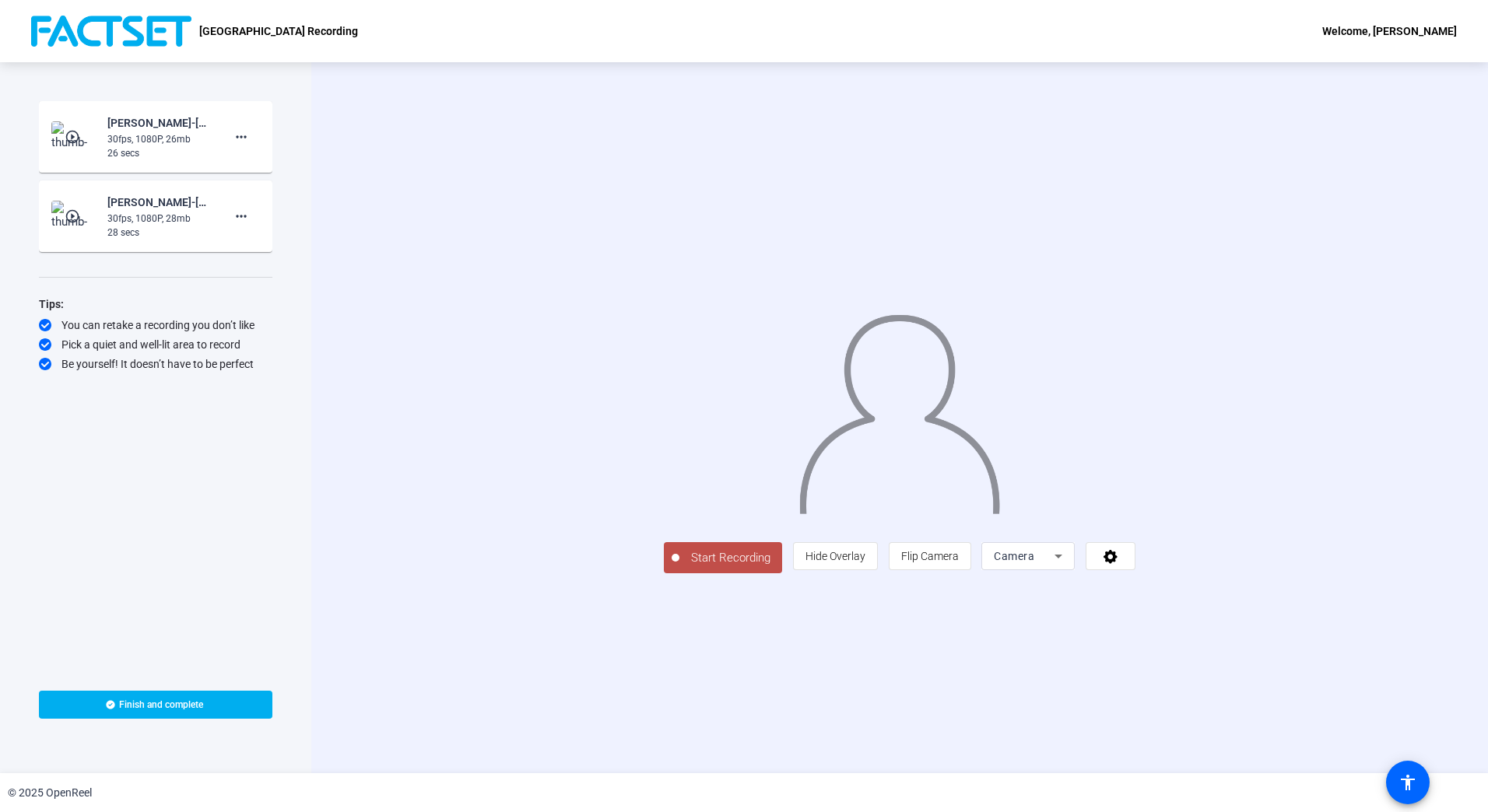
click at [77, 140] on mat-icon "play_circle_outline" at bounding box center [74, 137] width 19 height 16
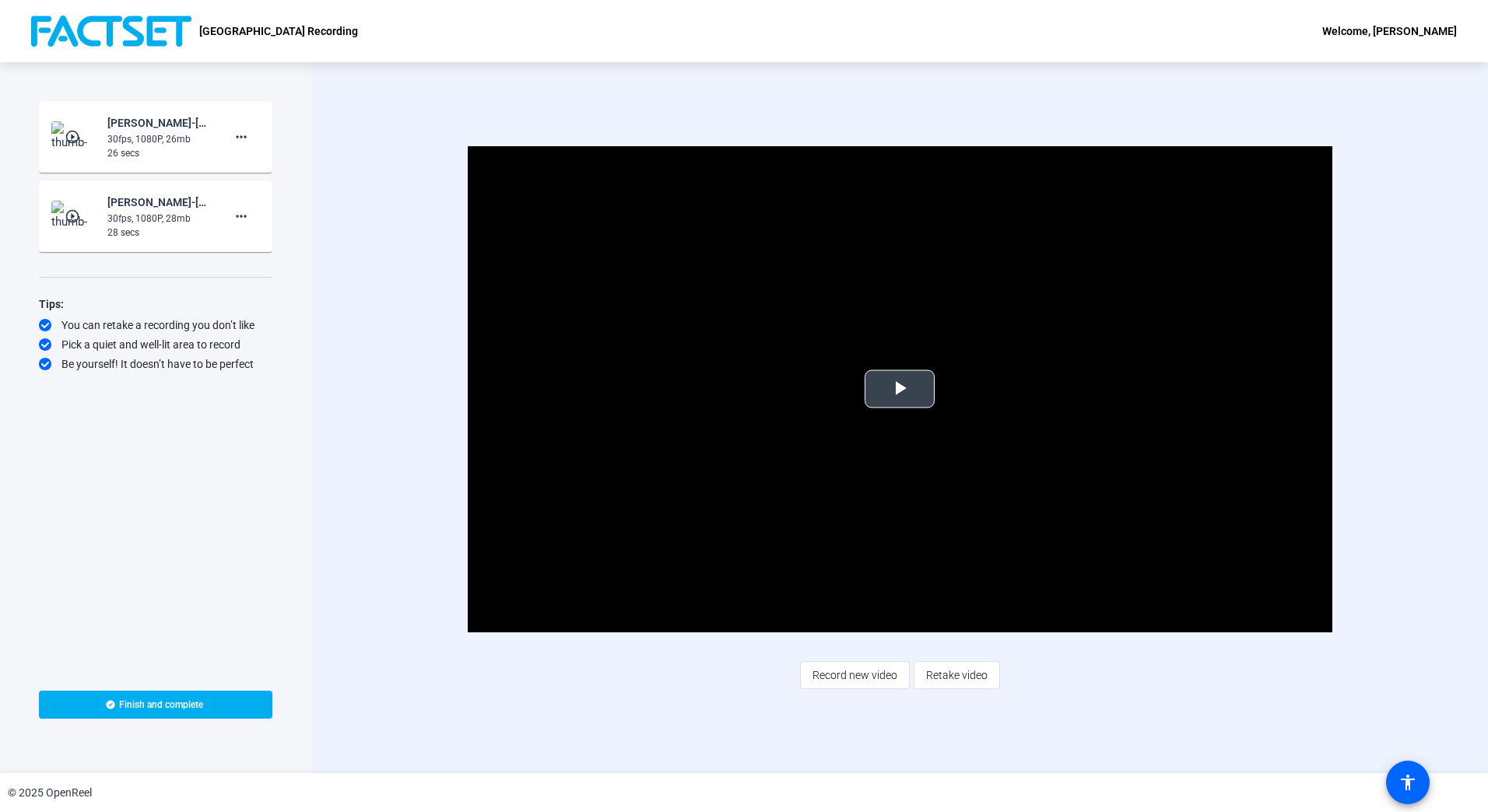
click at [900, 389] on span "Video Player" at bounding box center [900, 389] width 0 height 0
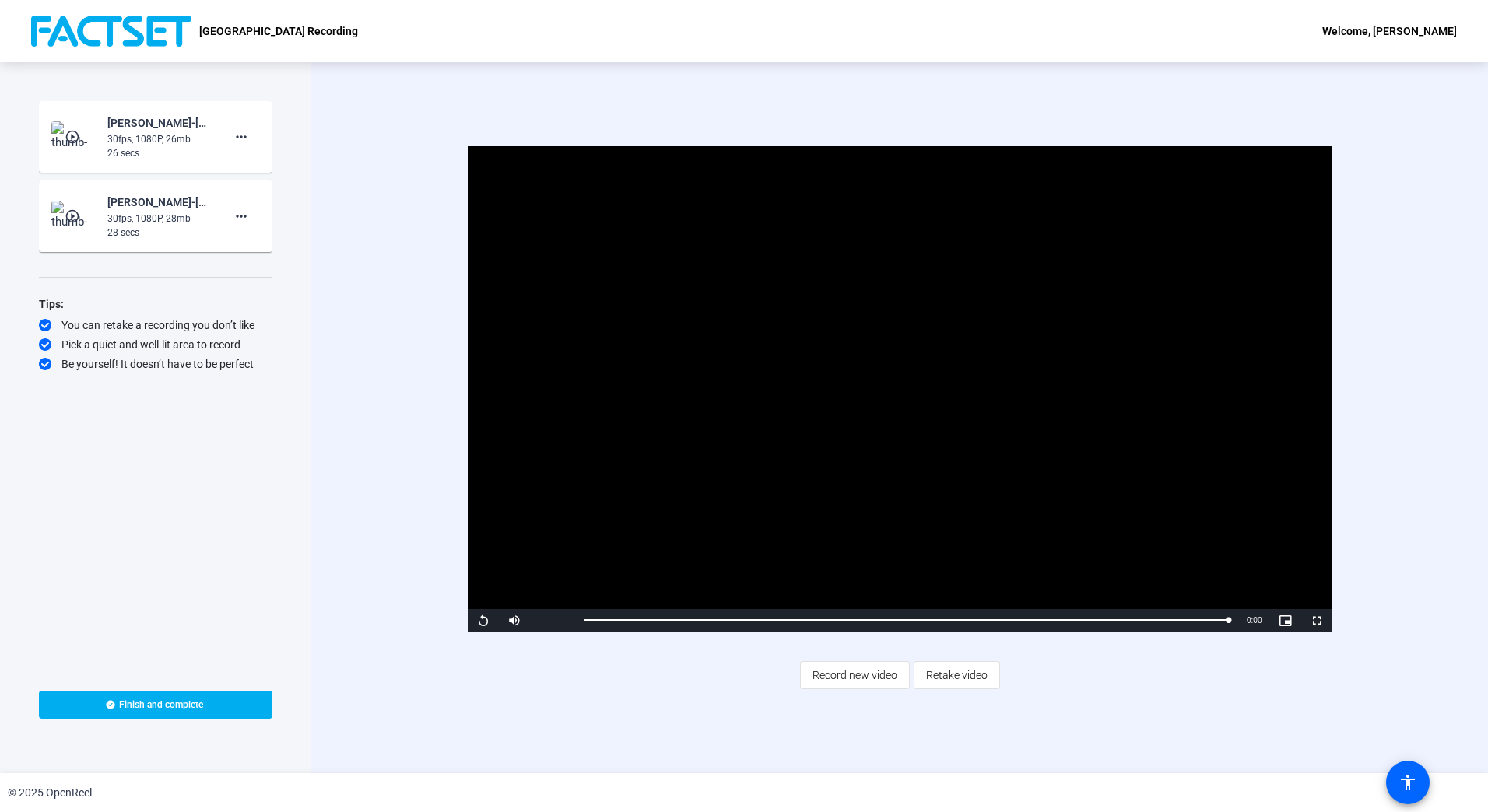
click at [61, 220] on img at bounding box center [74, 216] width 46 height 31
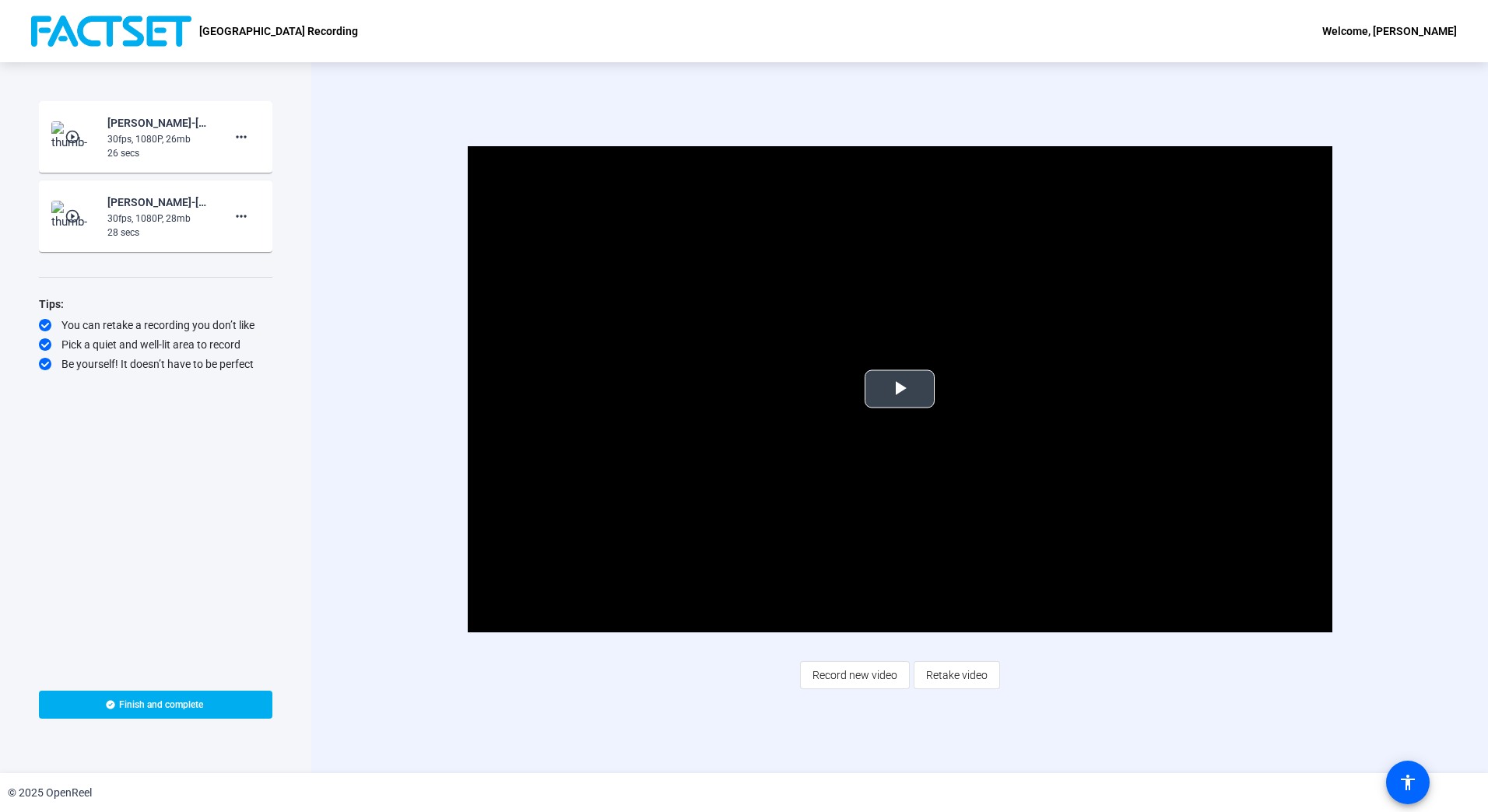
click at [900, 389] on span "Video Player" at bounding box center [900, 389] width 0 height 0
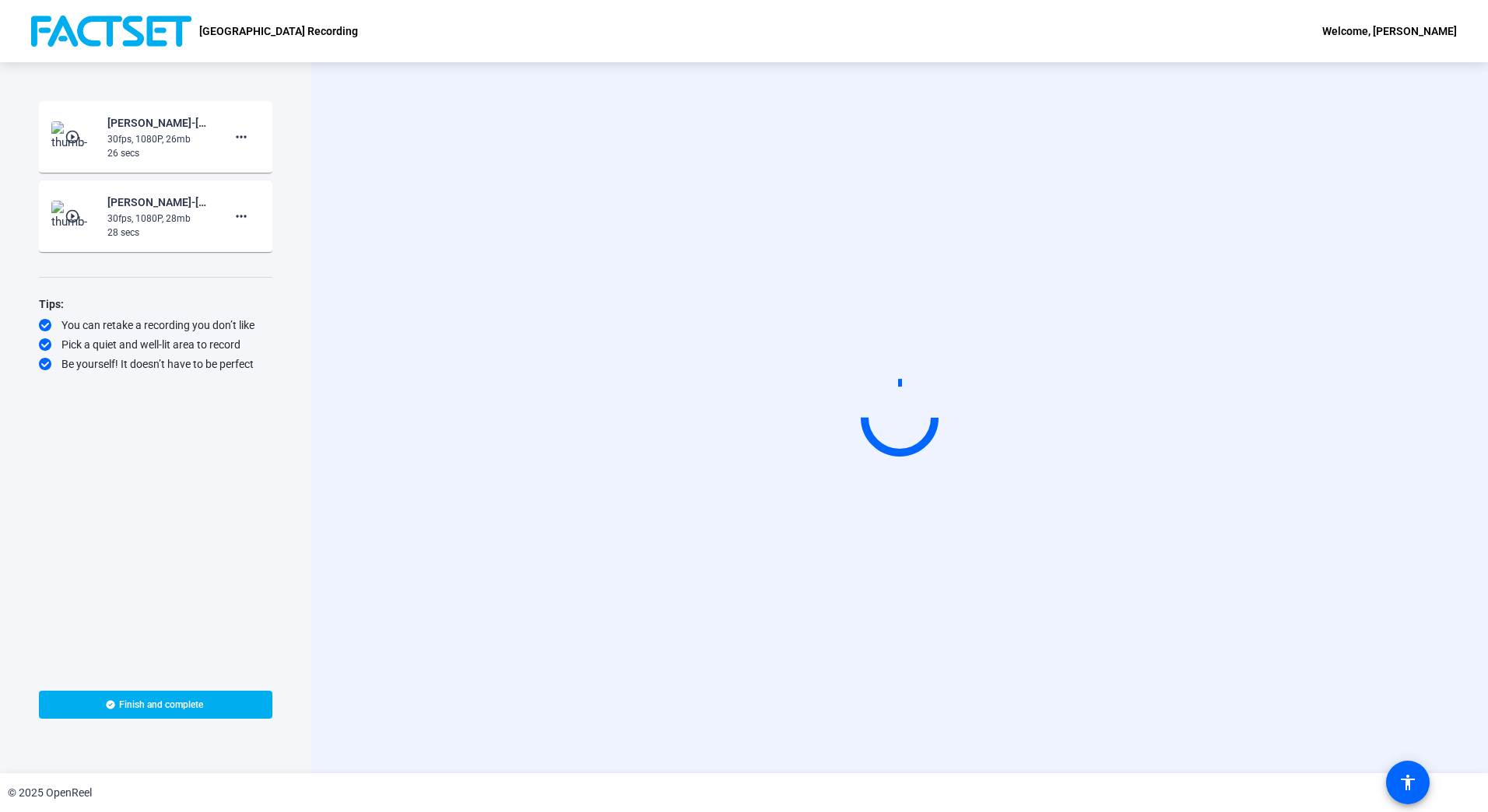
click at [69, 215] on mat-icon "play_circle_outline" at bounding box center [74, 216] width 19 height 16
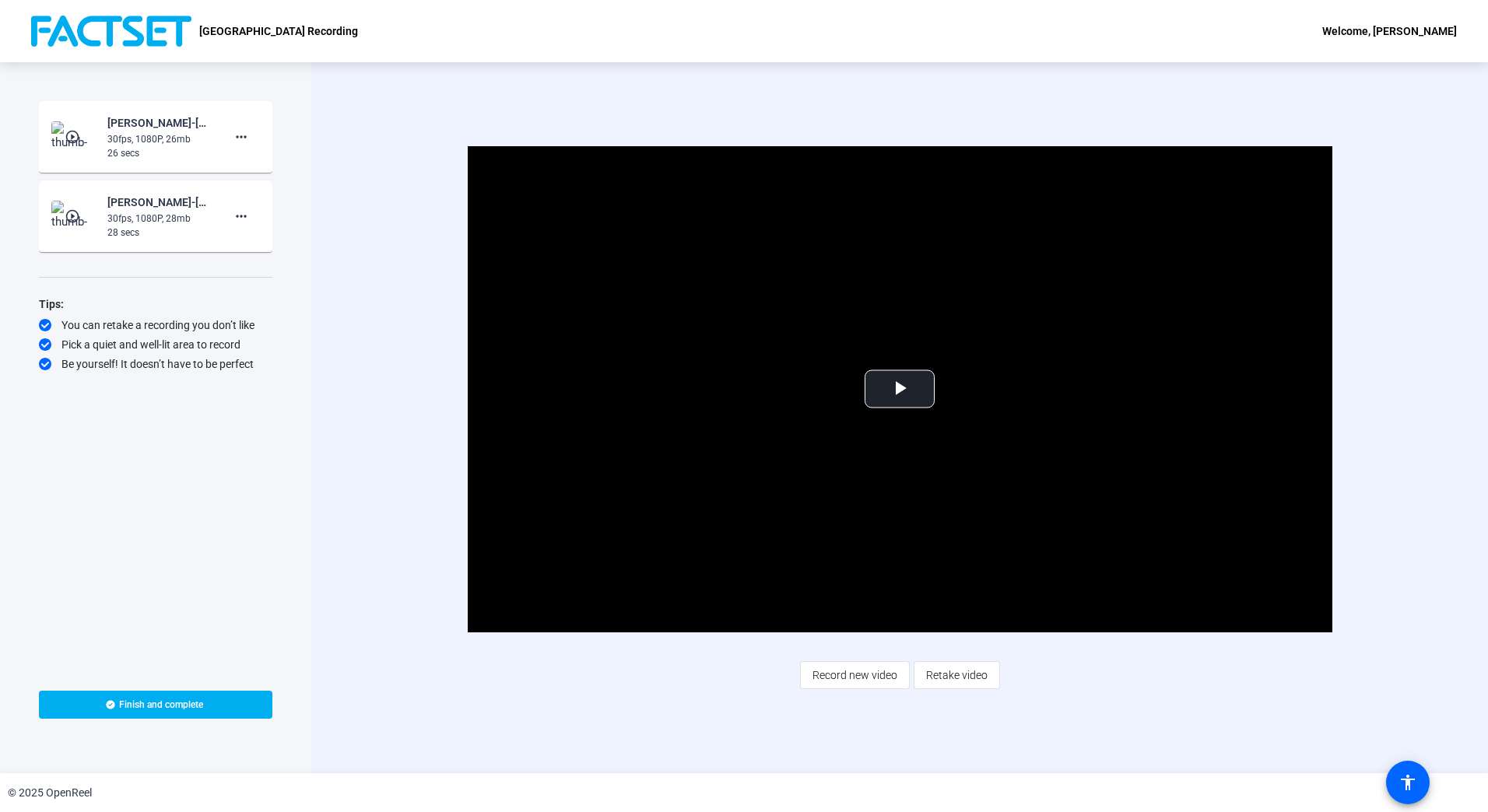
click at [69, 215] on mat-icon "play_circle_outline" at bounding box center [74, 216] width 19 height 16
click at [244, 214] on mat-icon "more_horiz" at bounding box center [241, 216] width 19 height 19
click at [534, 319] on div at bounding box center [744, 406] width 1488 height 812
click at [946, 413] on video "Video Player" at bounding box center [900, 389] width 865 height 486
click at [240, 222] on mat-icon "more_horiz" at bounding box center [241, 216] width 19 height 19
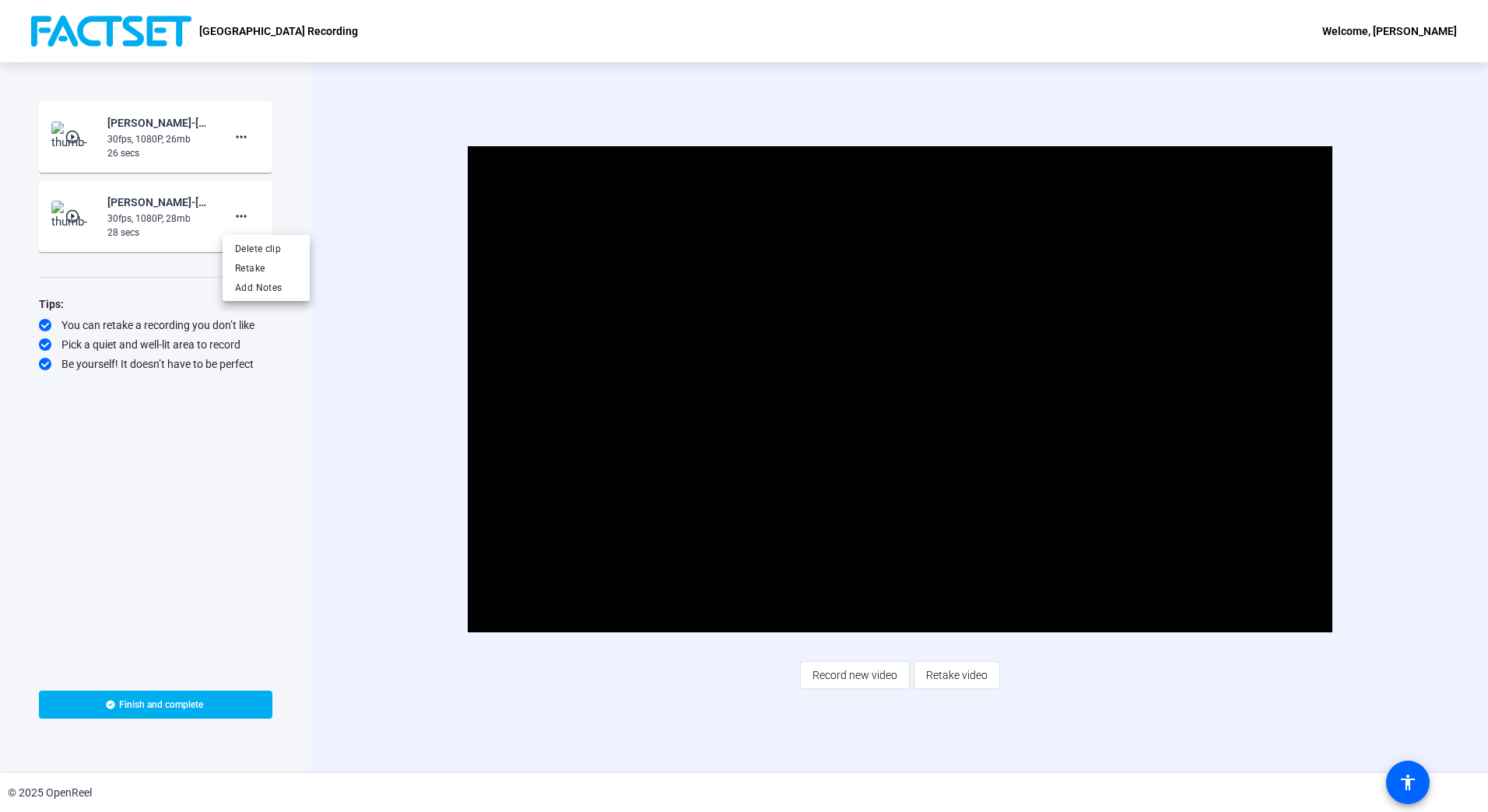
click at [872, 446] on div at bounding box center [744, 406] width 1488 height 812
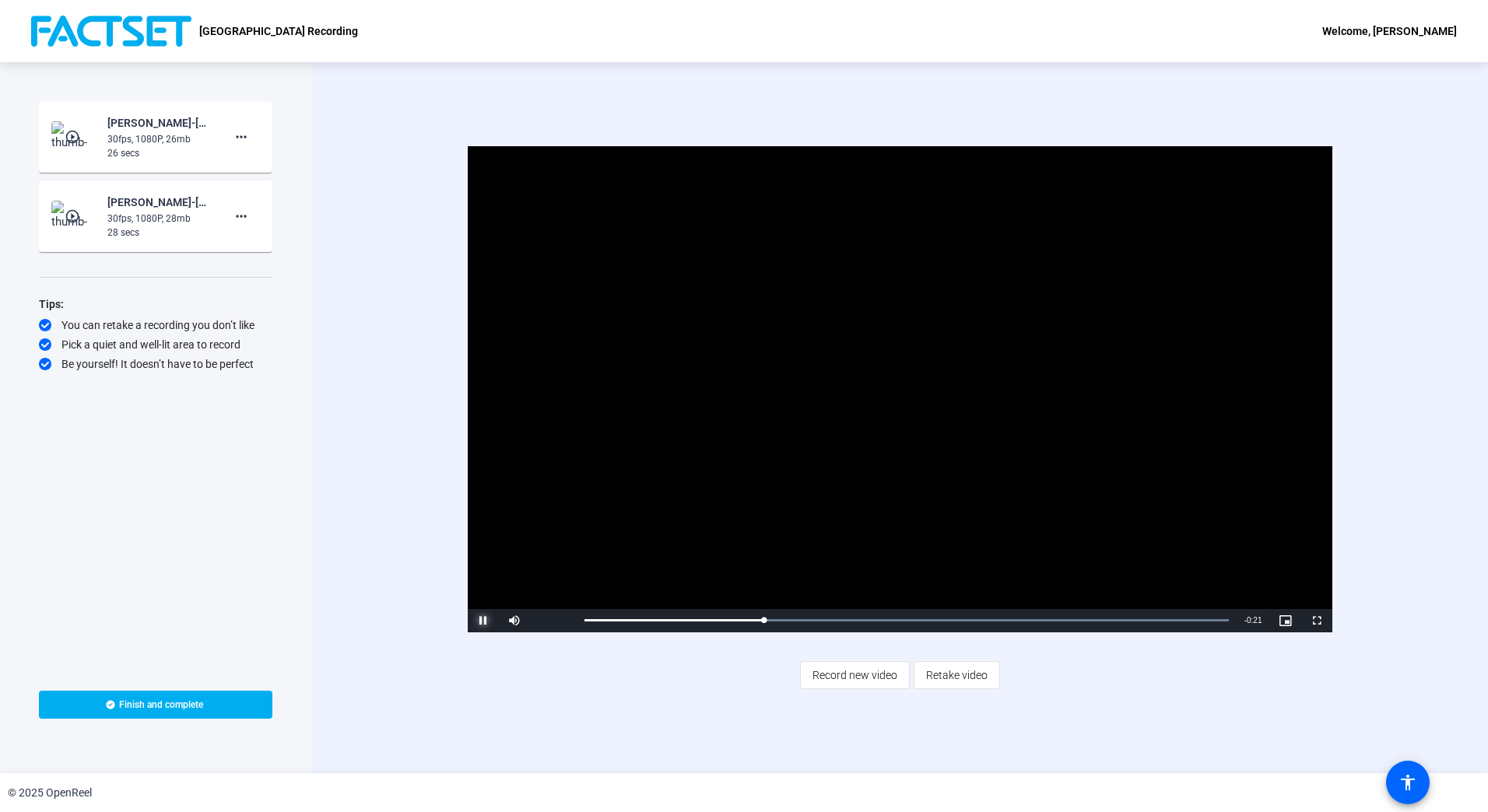
click at [488, 621] on span "Video Player" at bounding box center [483, 621] width 31 height 0
click at [243, 215] on mat-icon "more_horiz" at bounding box center [241, 216] width 19 height 19
click at [250, 246] on span "Delete clip" at bounding box center [266, 249] width 62 height 19
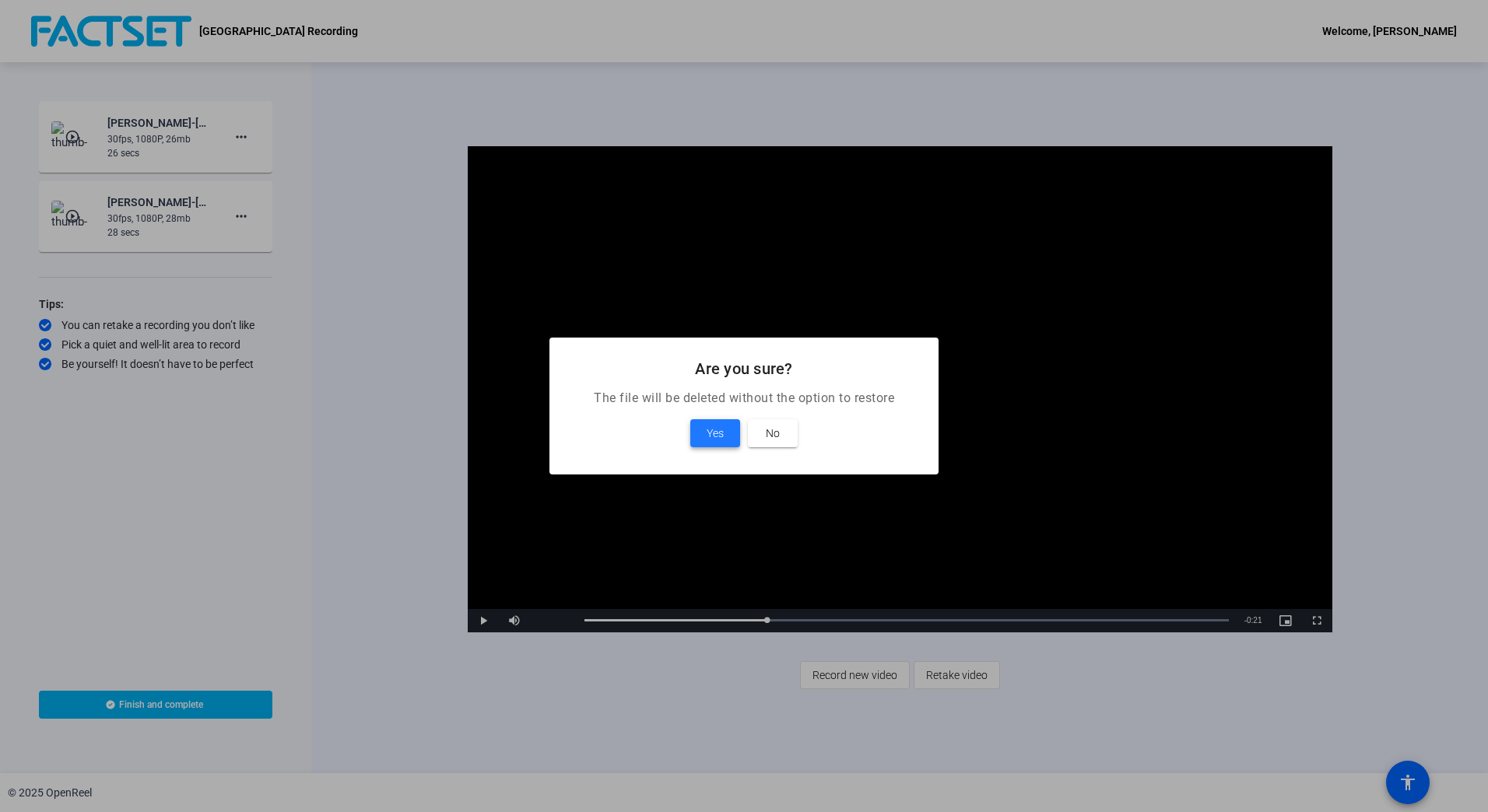
click at [720, 438] on span "Yes" at bounding box center [716, 434] width 17 height 19
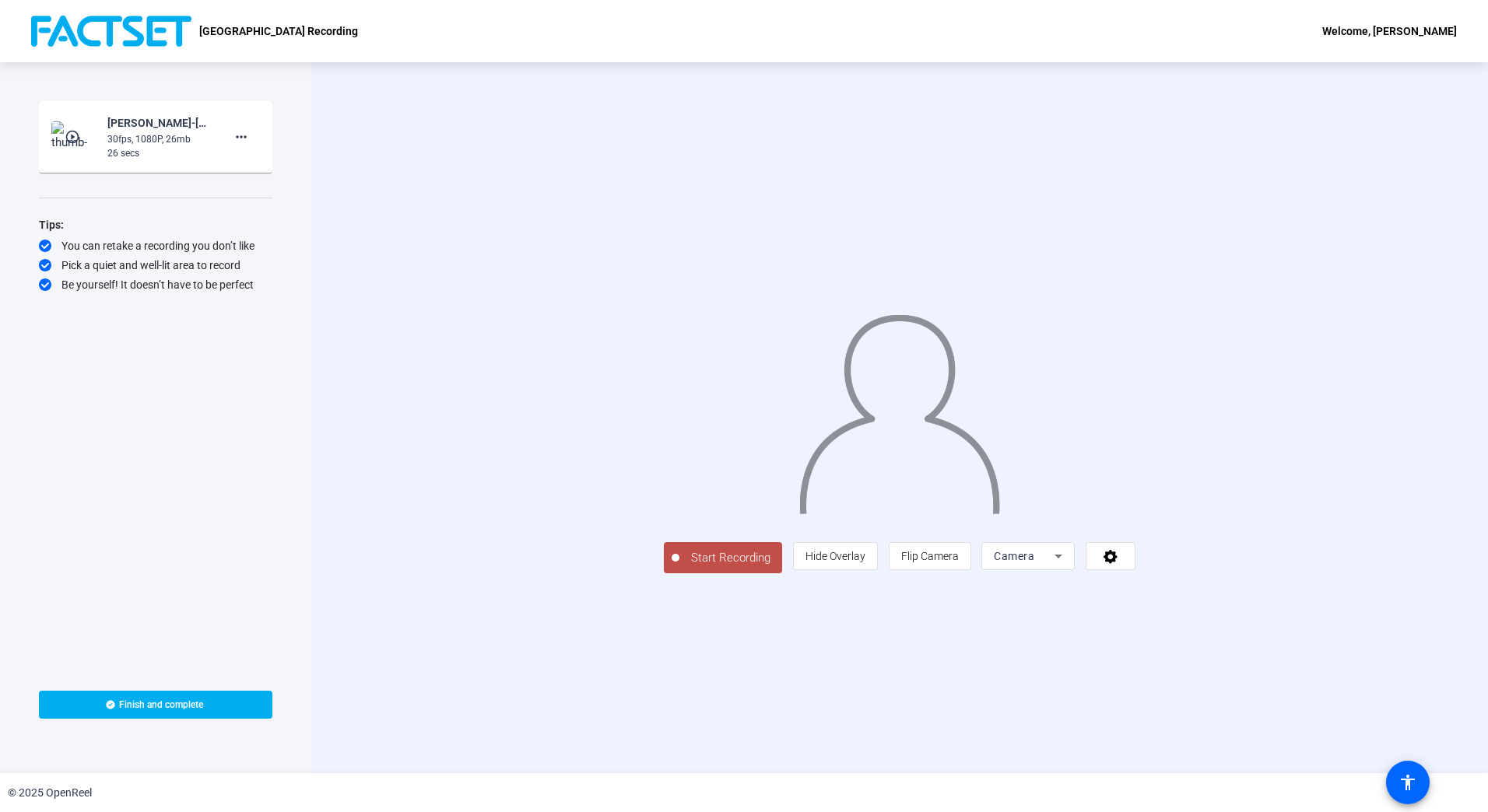
click at [680, 567] on span "Start Recording" at bounding box center [731, 558] width 103 height 18
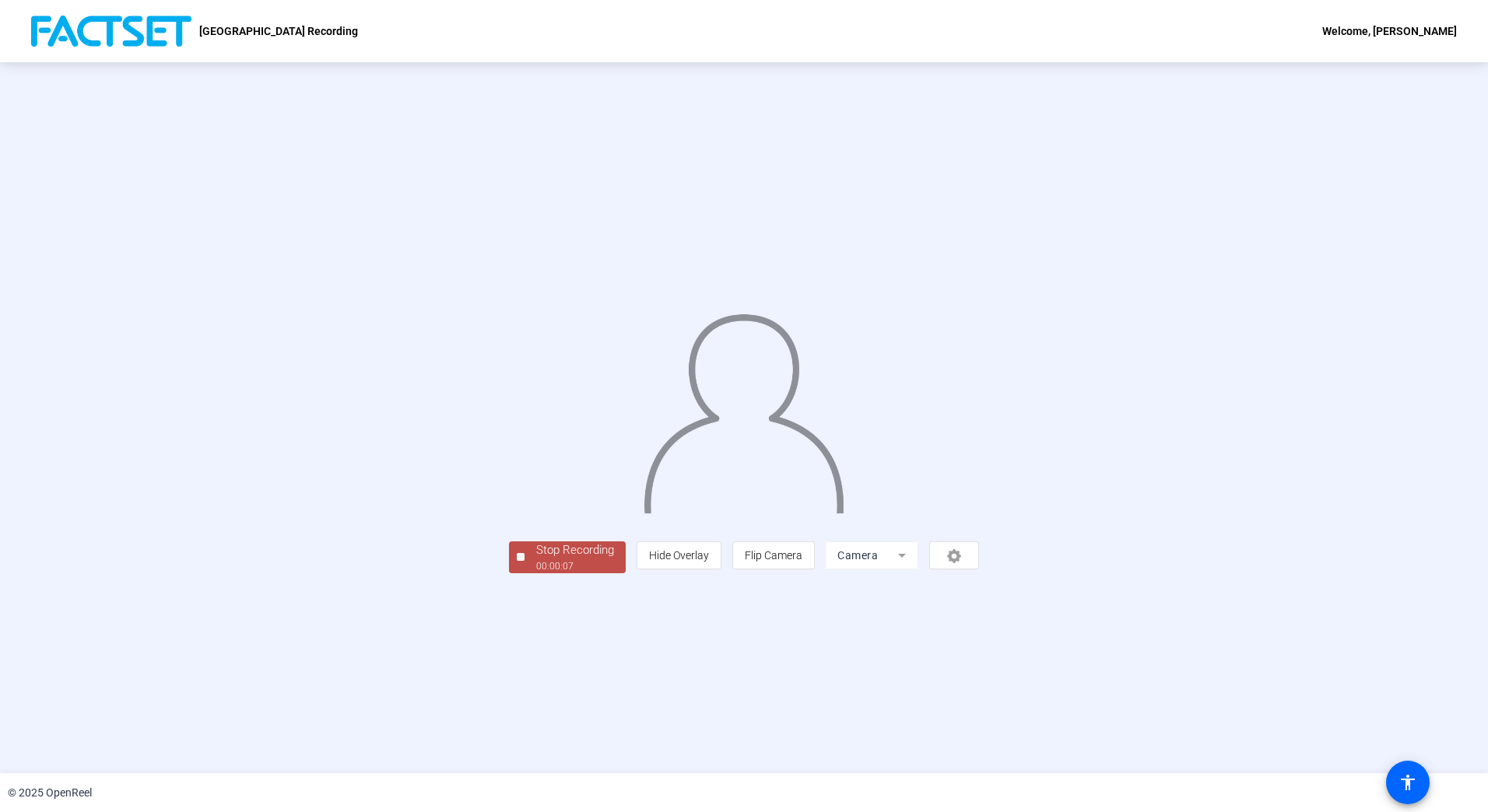
click at [536, 559] on div "Stop Recording" at bounding box center [575, 550] width 78 height 18
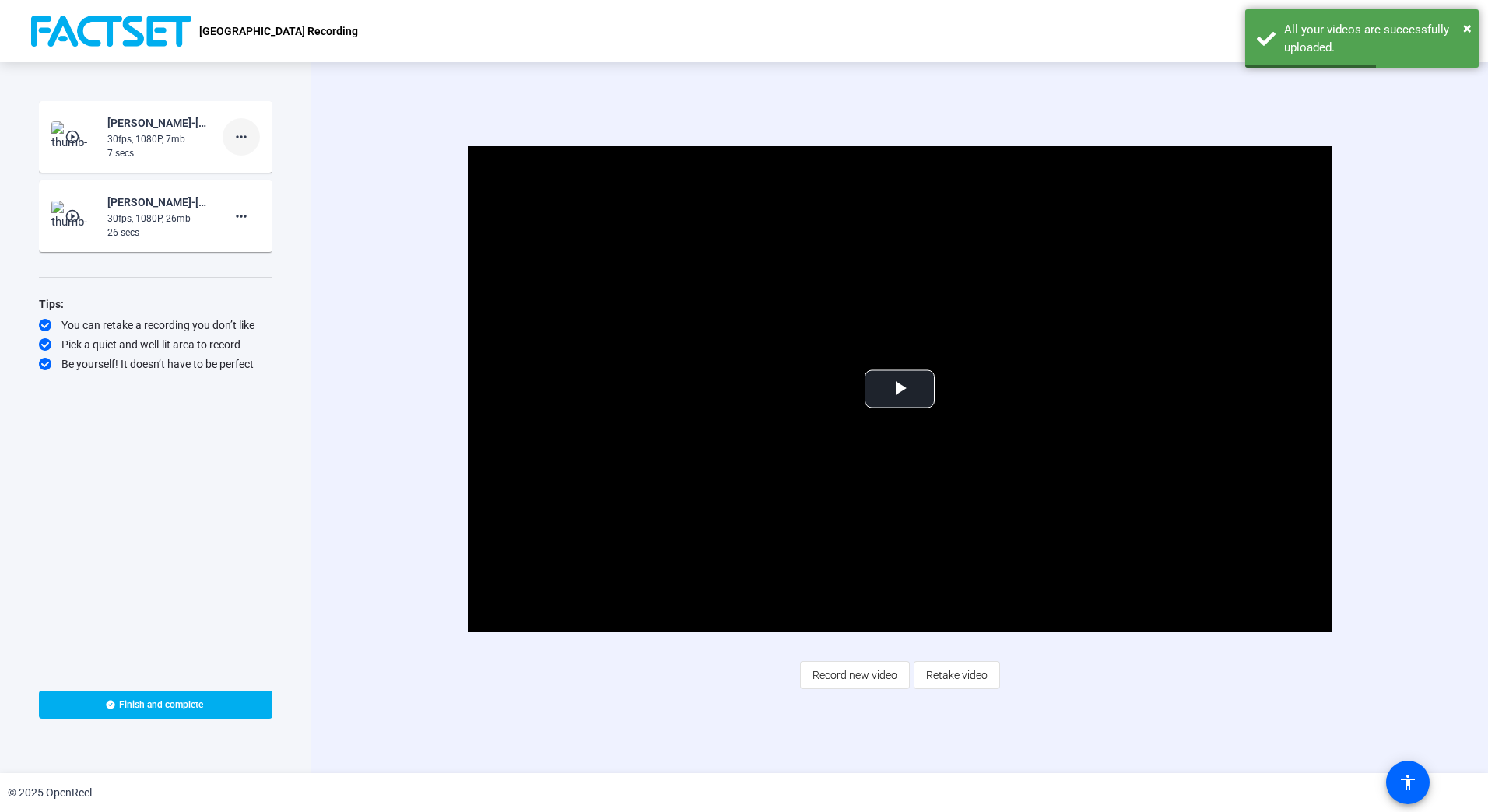
click at [245, 135] on mat-icon "more_horiz" at bounding box center [241, 137] width 19 height 19
click at [263, 167] on span "Delete clip" at bounding box center [266, 169] width 62 height 19
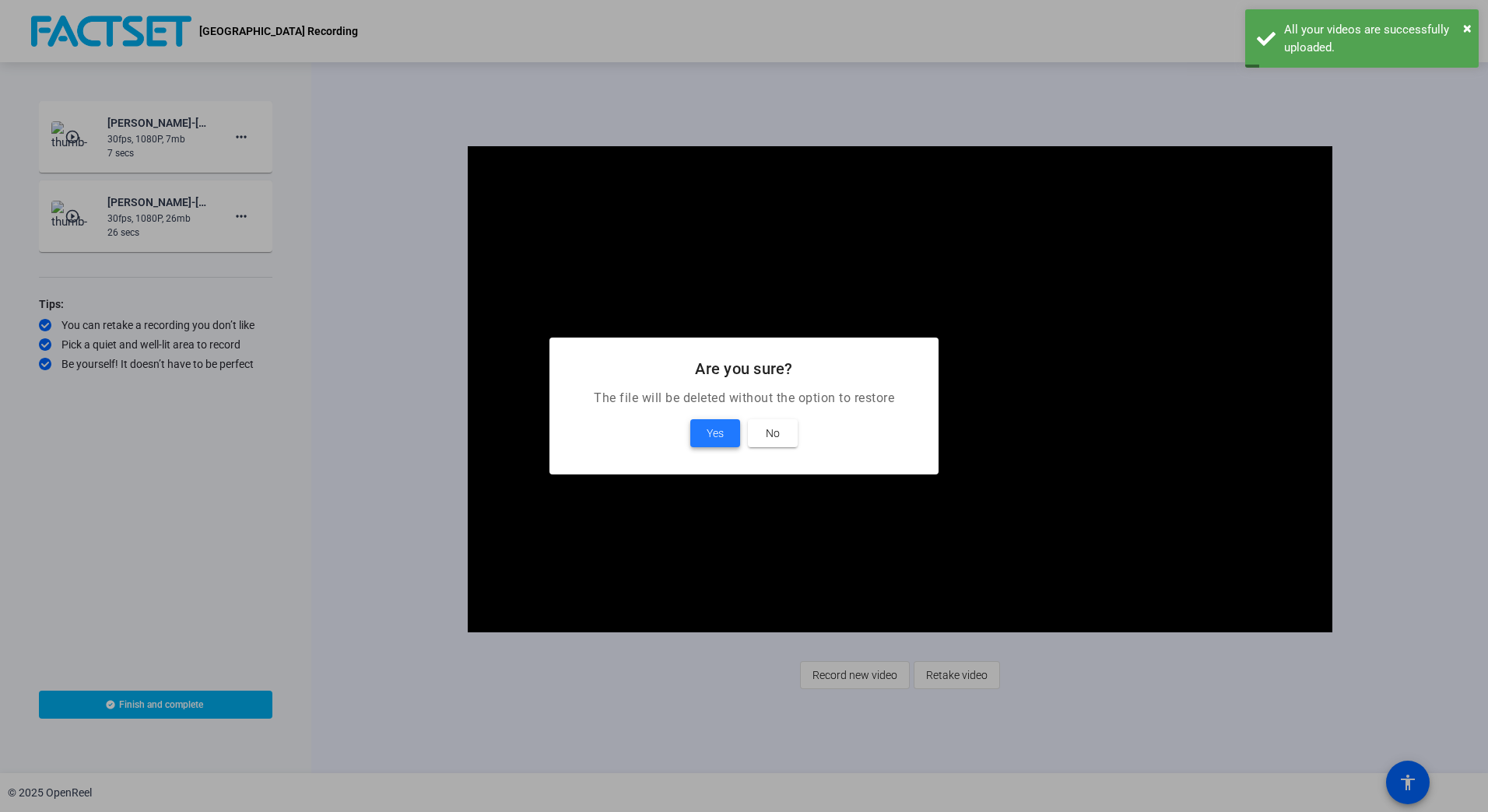
click at [713, 418] on span at bounding box center [716, 434] width 50 height 37
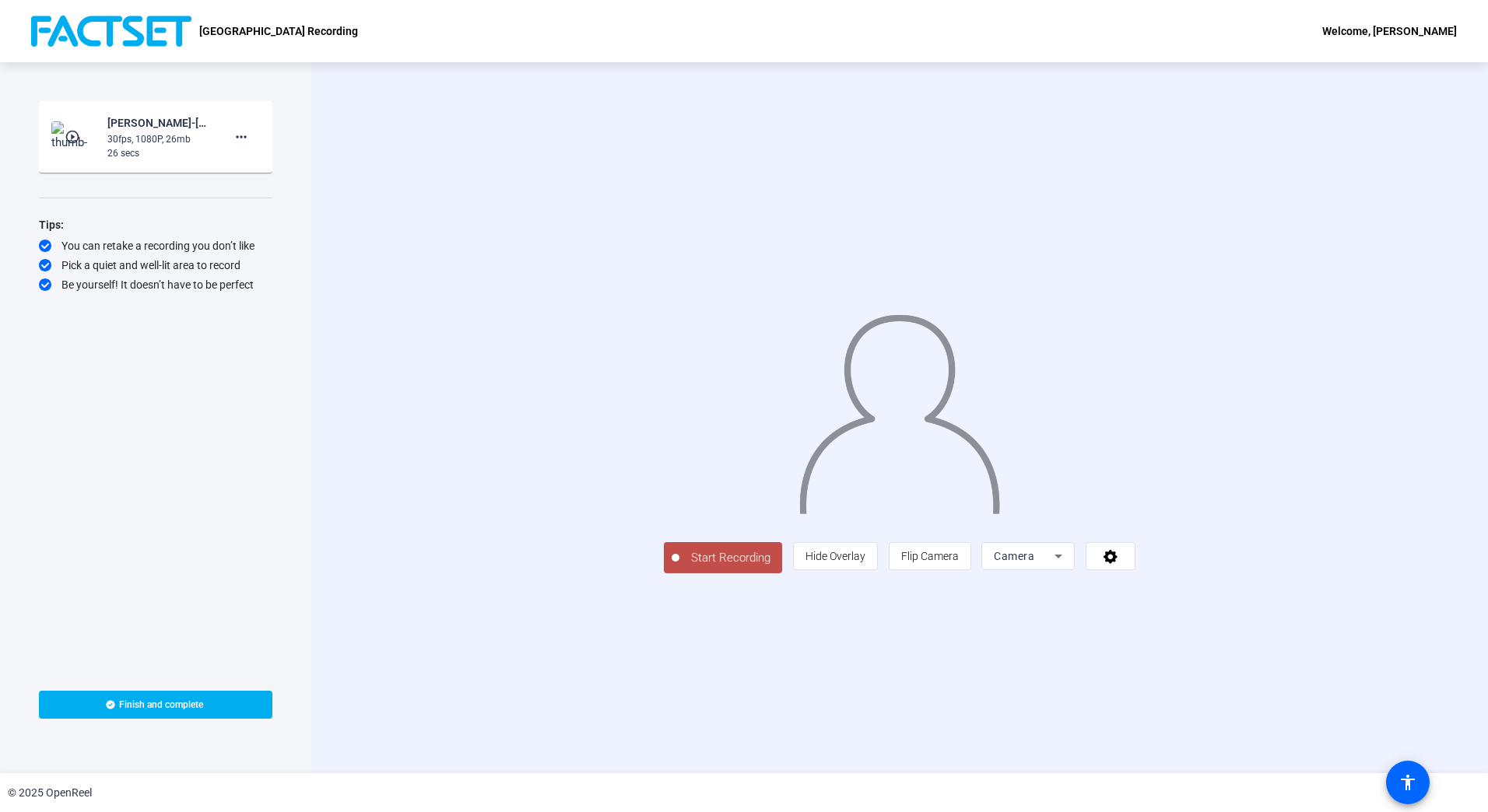
click at [680, 567] on span "Start Recording" at bounding box center [731, 558] width 103 height 18
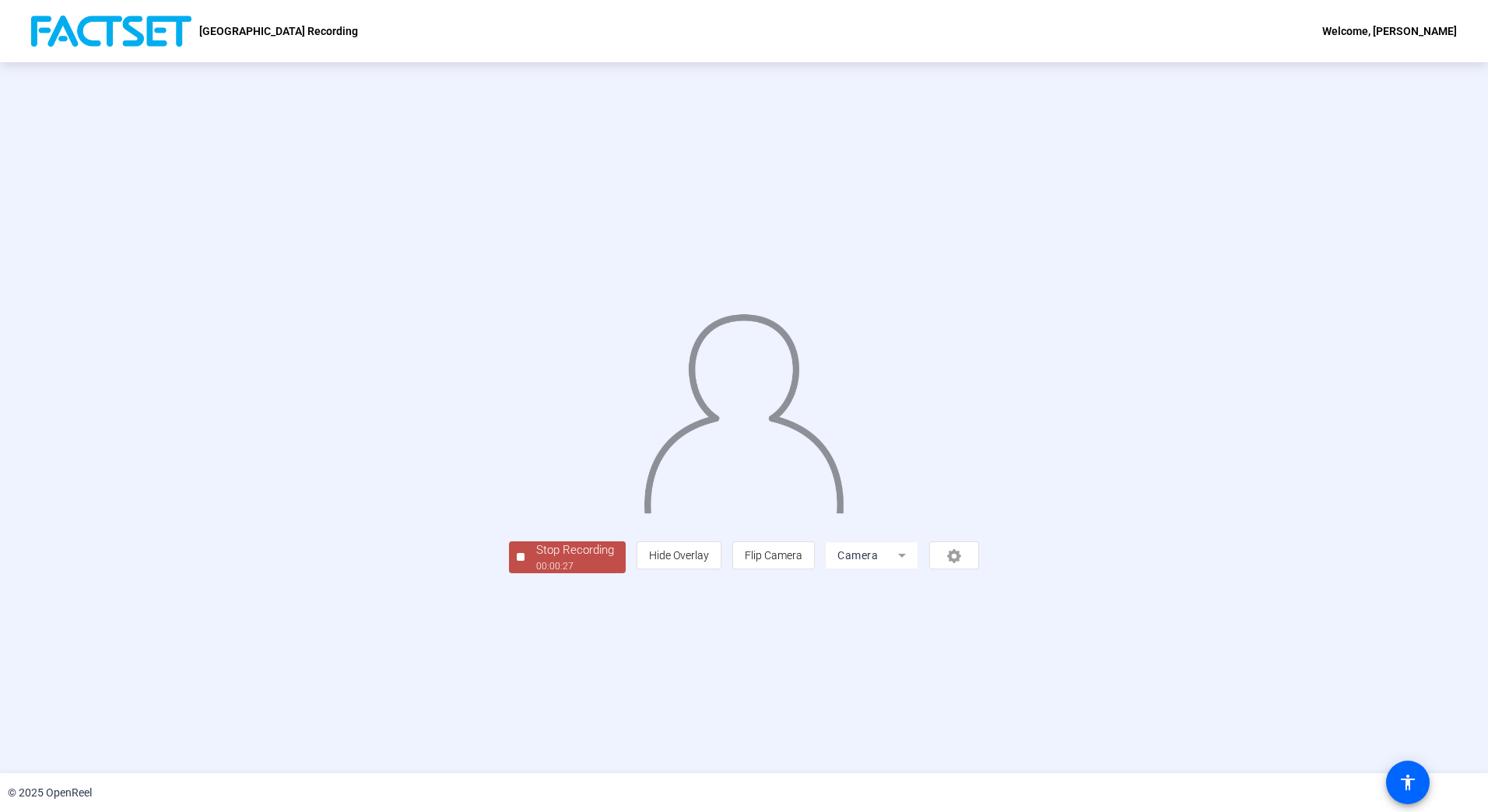
click at [509, 573] on div "Stop Recording 00:00:27 person Hide Overlay flip Flip Camera Camera" at bounding box center [744, 555] width 470 height 34
click at [536, 559] on div "Stop Recording" at bounding box center [575, 550] width 78 height 18
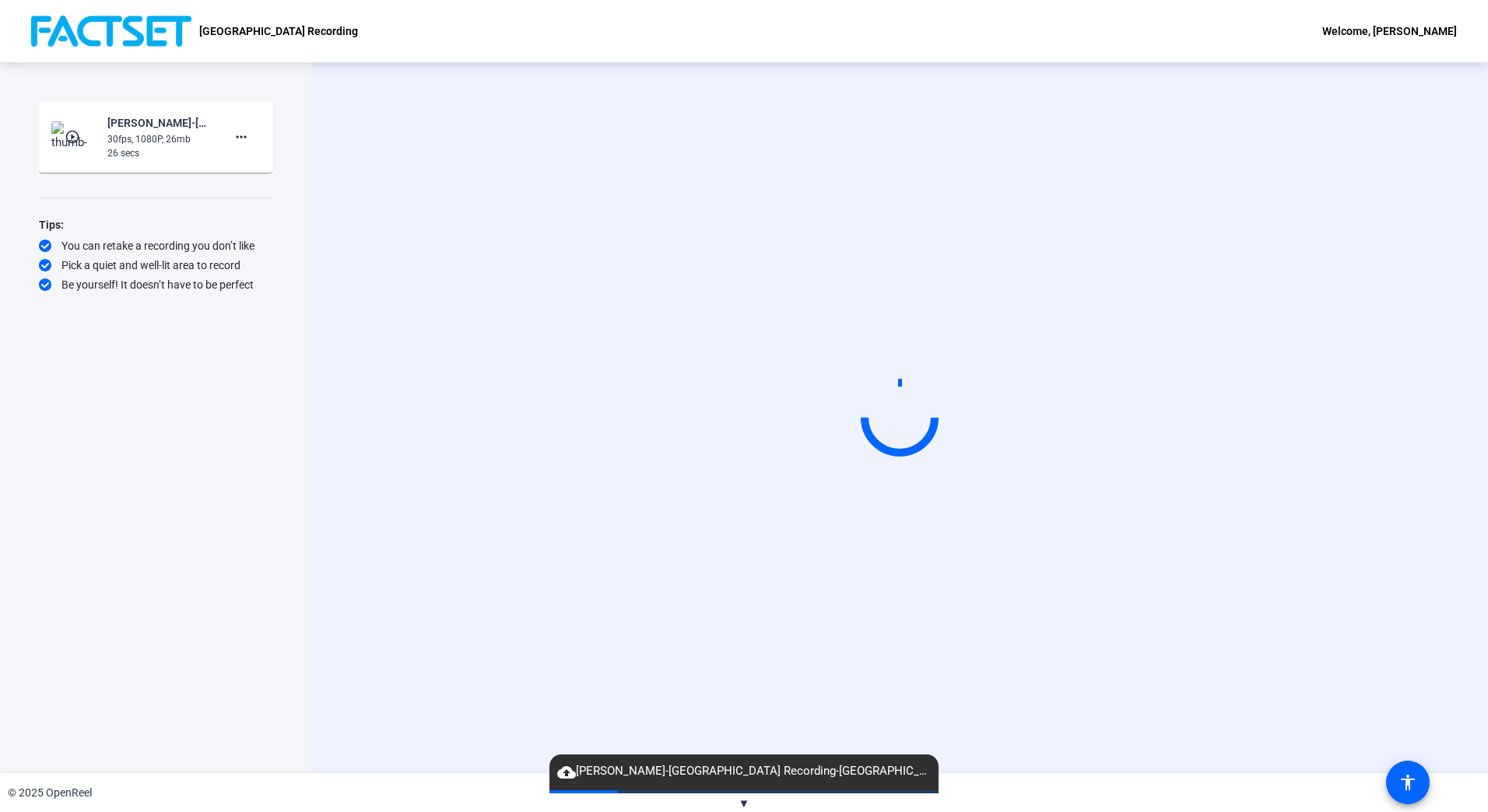
click at [395, 661] on div "Start Recording" at bounding box center [900, 418] width 1177 height 711
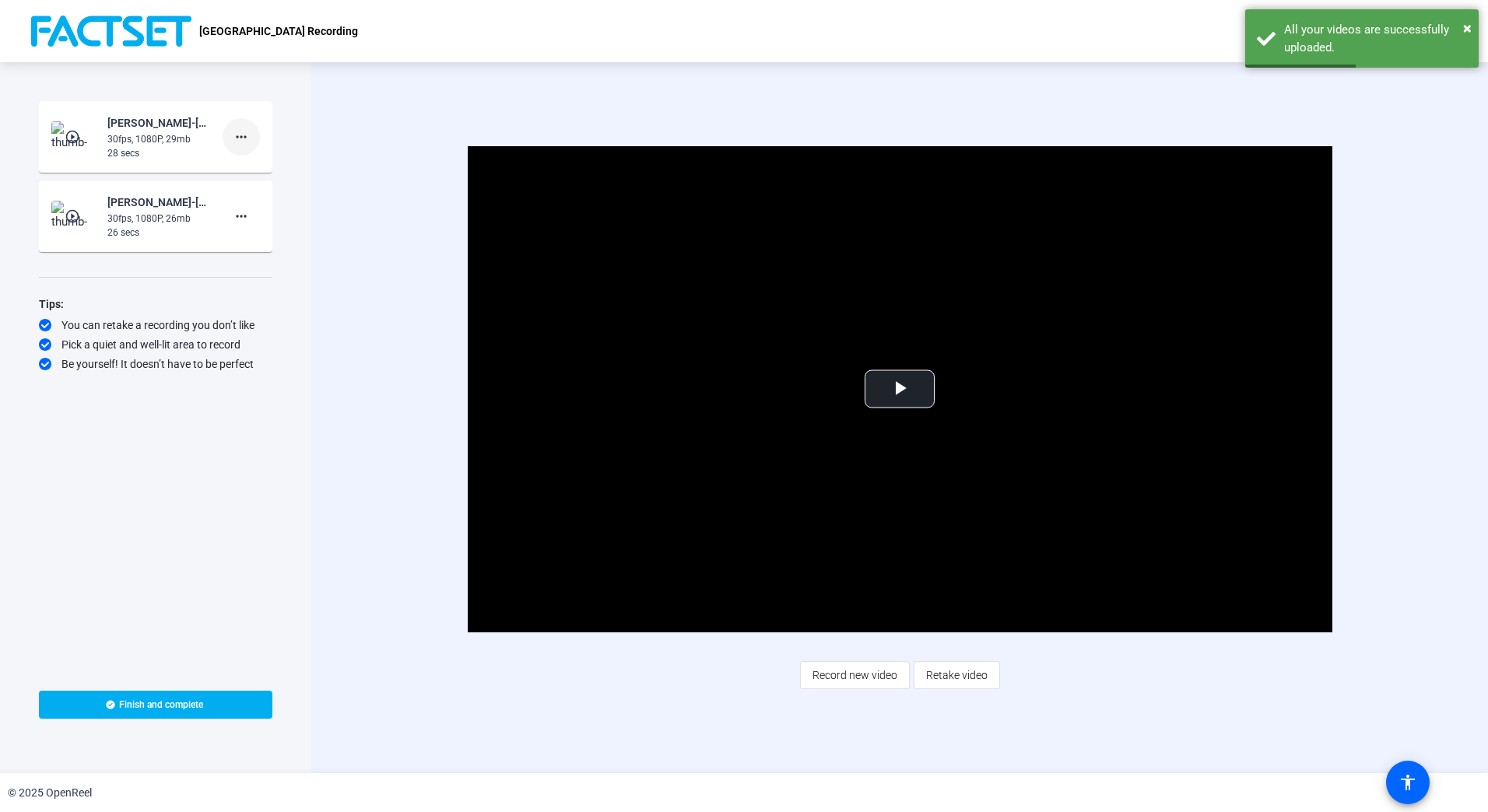
click at [248, 145] on mat-icon "more_horiz" at bounding box center [241, 137] width 19 height 19
click at [75, 138] on div at bounding box center [744, 406] width 1488 height 812
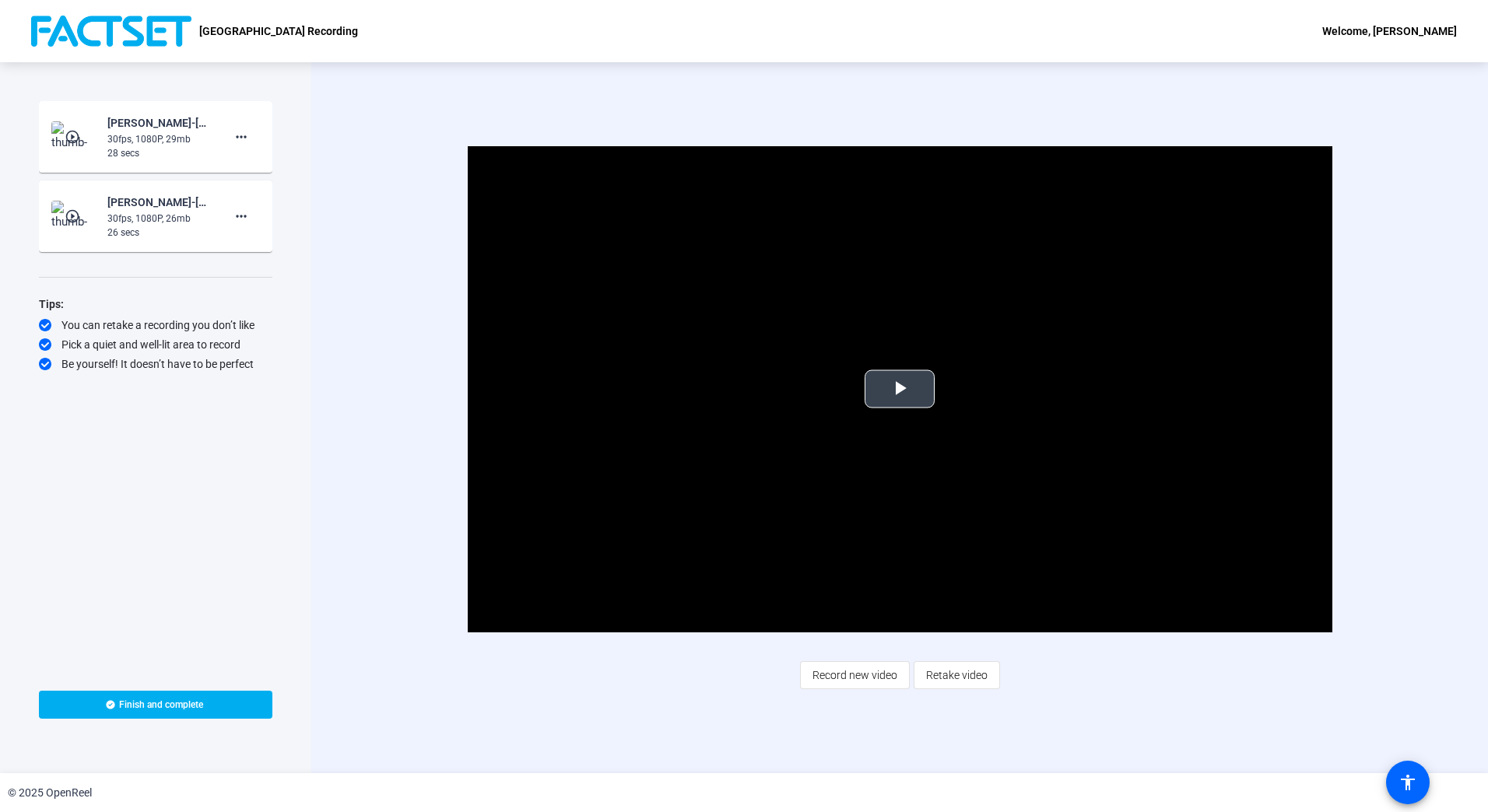
click at [900, 389] on span "Video Player" at bounding box center [900, 389] width 0 height 0
click at [243, 140] on mat-icon "more_horiz" at bounding box center [241, 137] width 19 height 19
click at [249, 166] on span "Delete clip" at bounding box center [266, 169] width 62 height 19
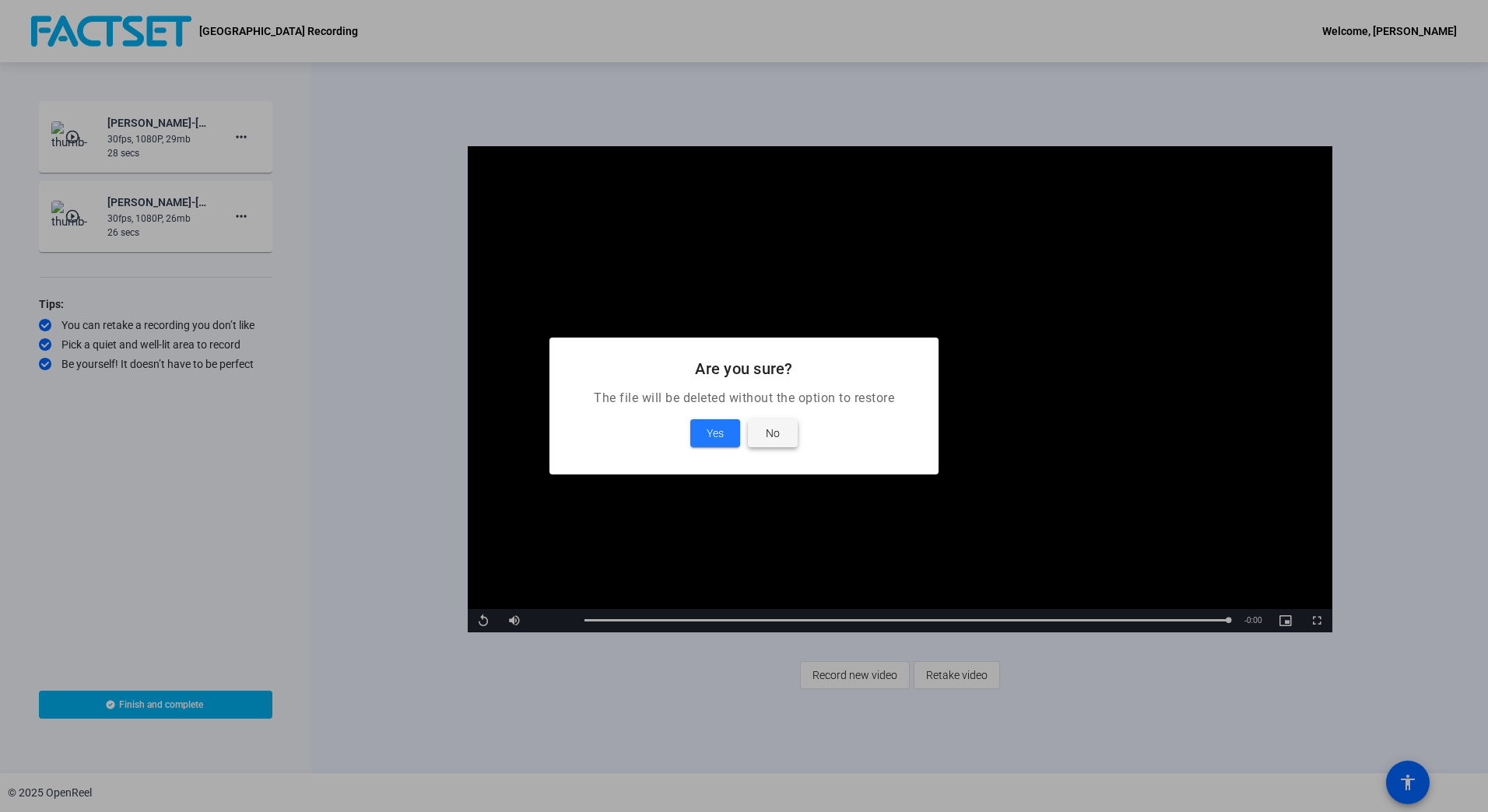
click at [780, 427] on span at bounding box center [772, 434] width 50 height 37
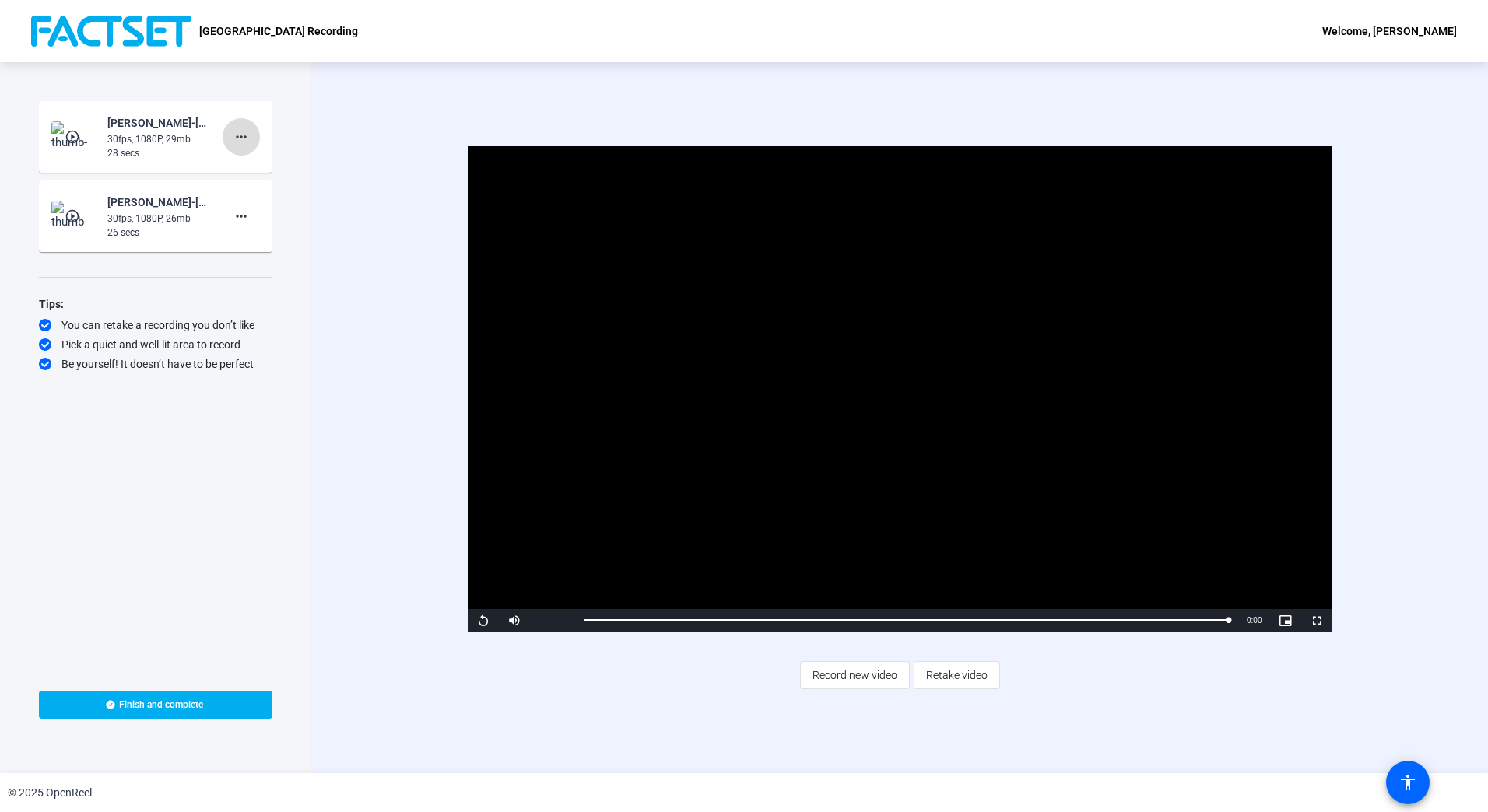
click at [245, 146] on mat-icon "more_horiz" at bounding box center [241, 137] width 19 height 19
click at [255, 166] on span "Delete clip" at bounding box center [266, 169] width 62 height 19
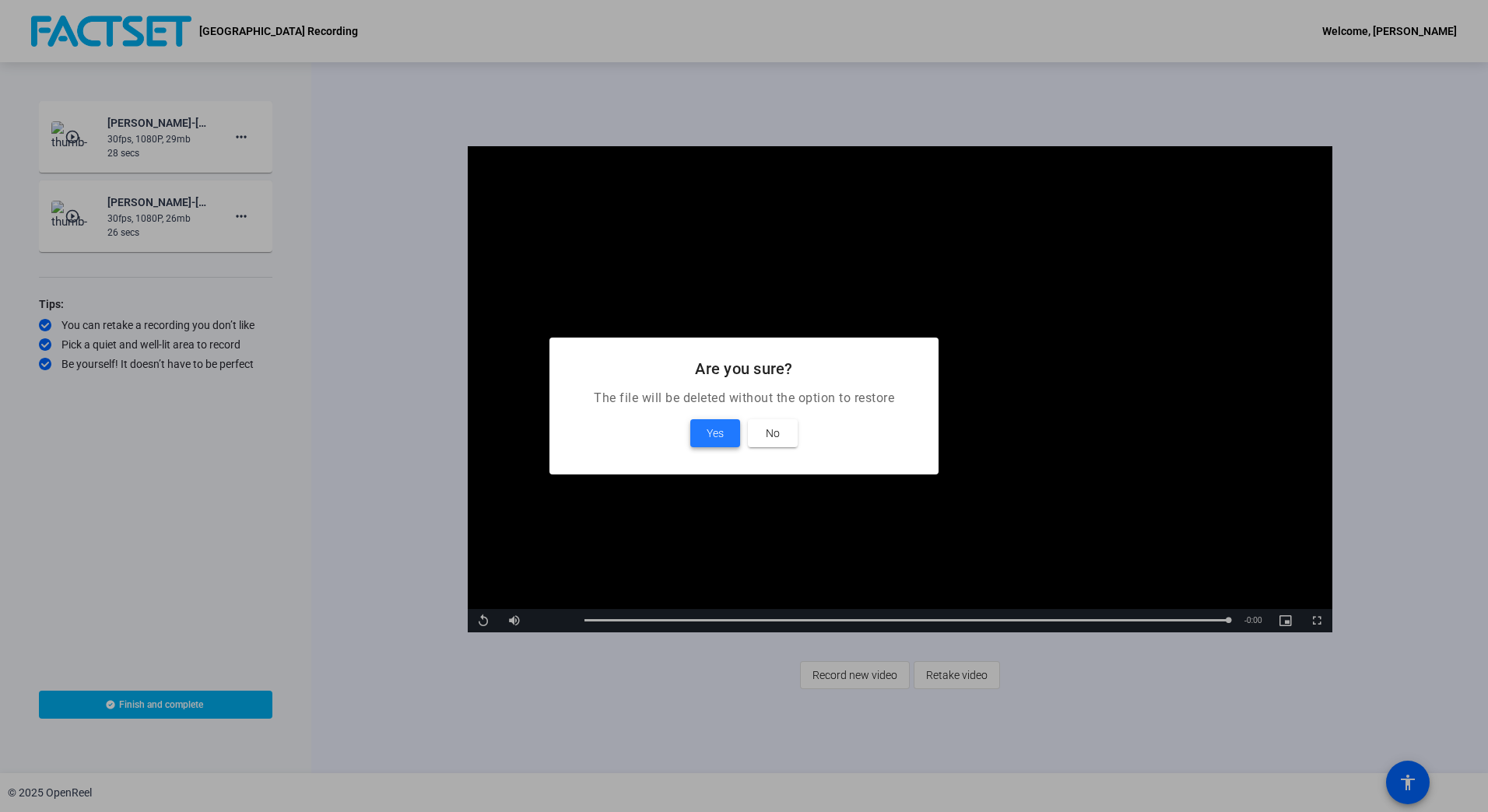
click at [711, 439] on span "Yes" at bounding box center [716, 434] width 17 height 19
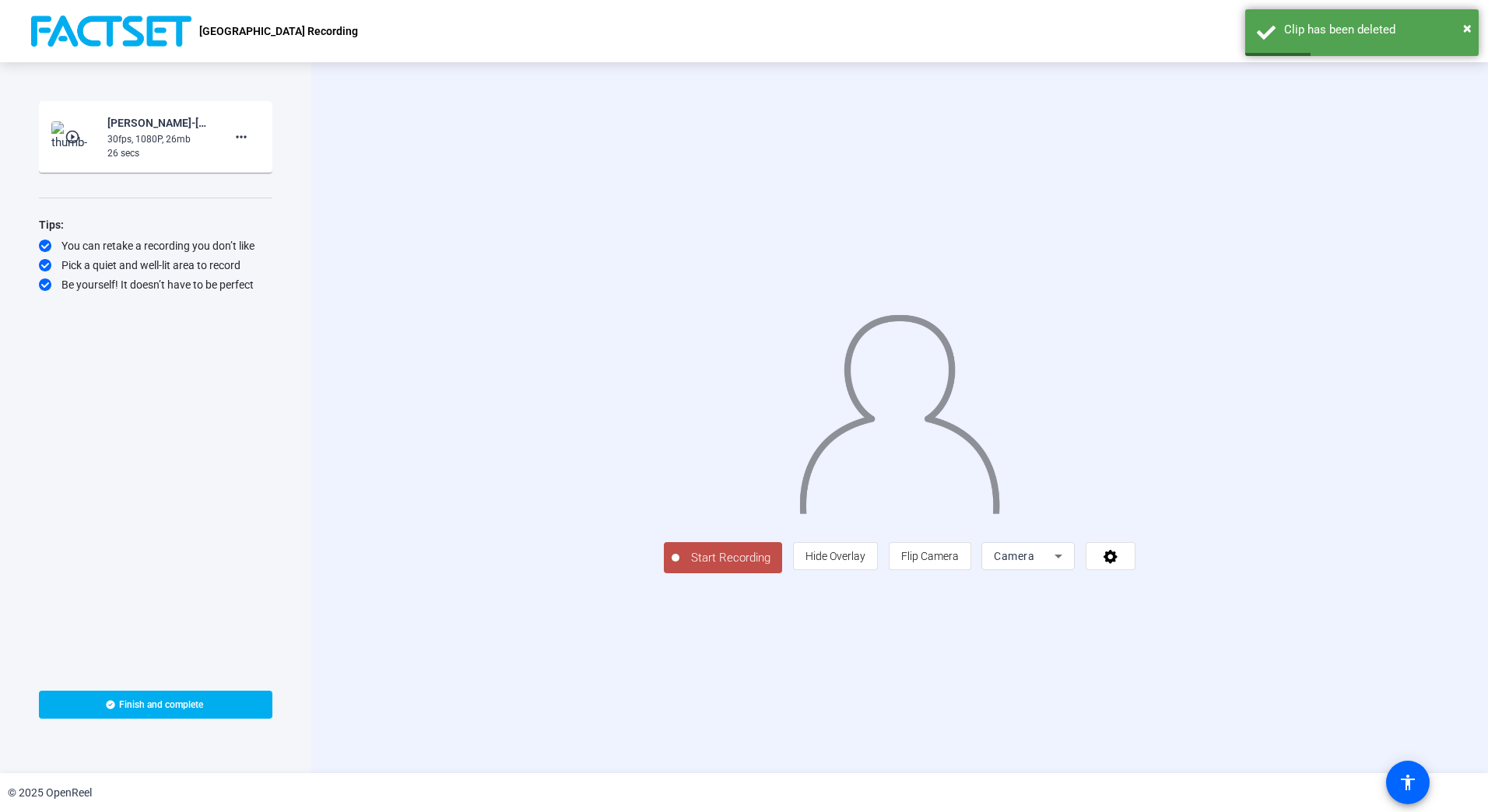
click at [680, 567] on span "Start Recording" at bounding box center [731, 558] width 103 height 18
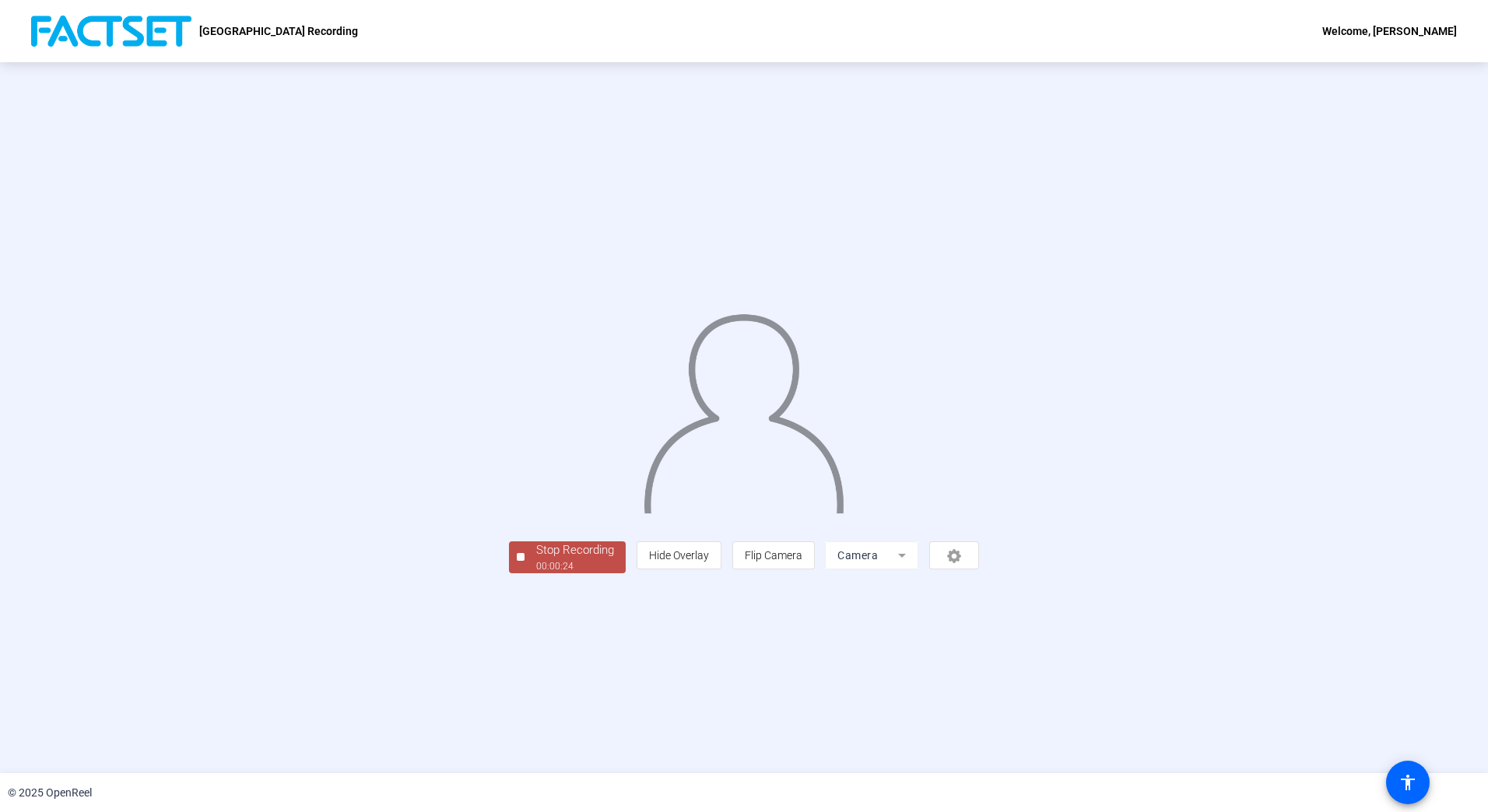
click at [536, 559] on div "Stop Recording" at bounding box center [575, 550] width 78 height 18
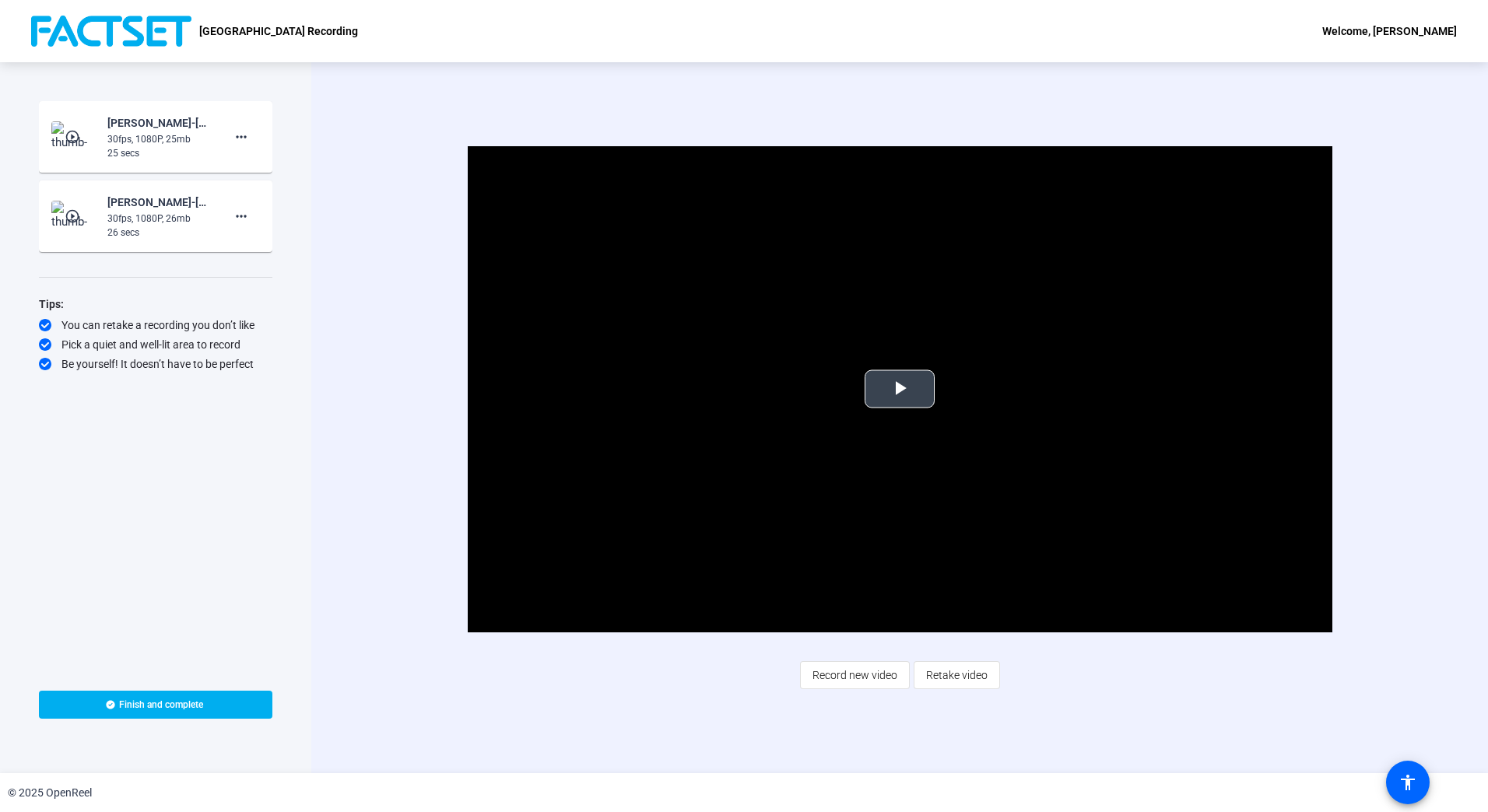
click at [900, 389] on span "Video Player" at bounding box center [900, 389] width 0 height 0
